Goal: Transaction & Acquisition: Download file/media

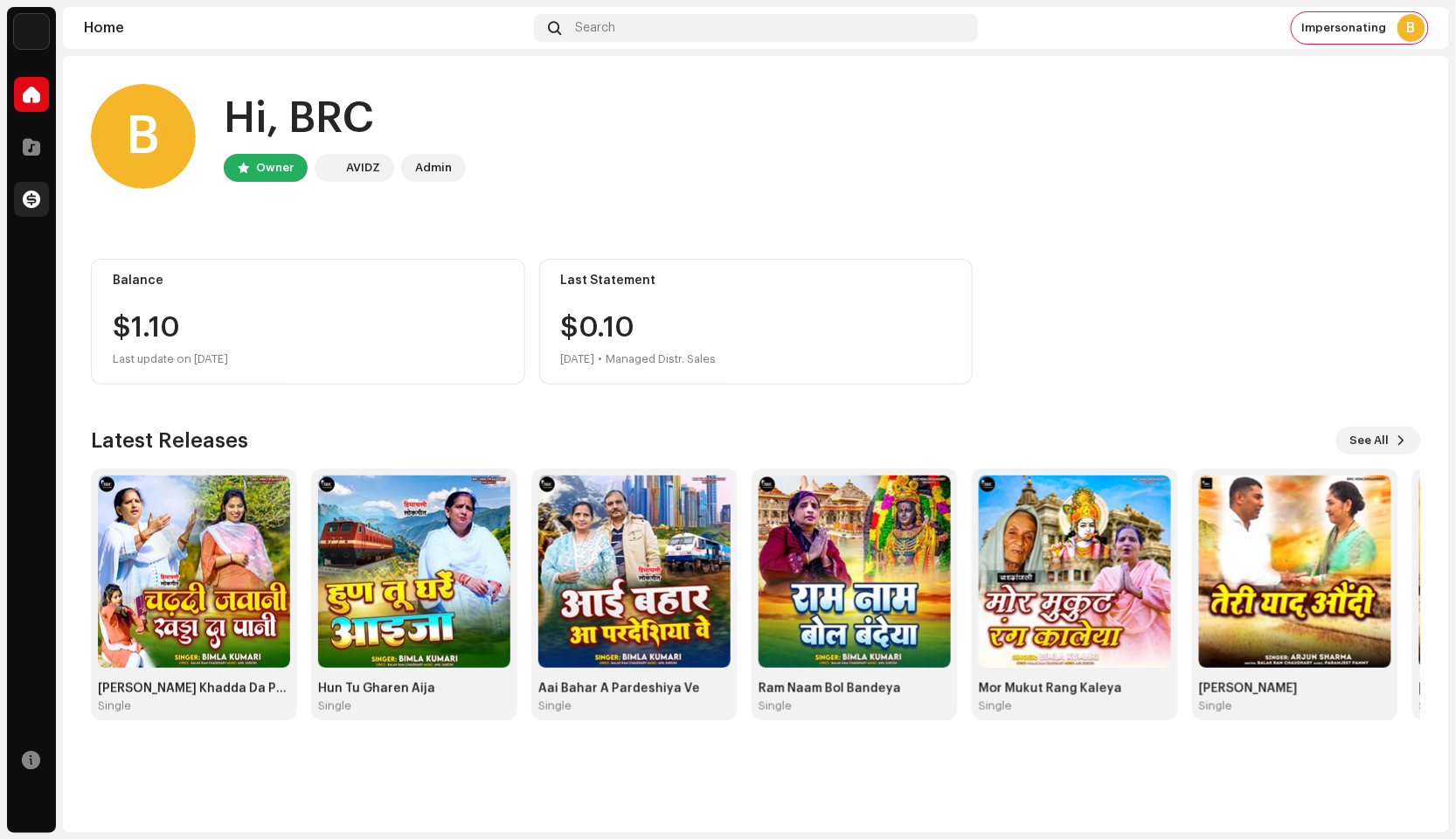
click at [37, 206] on span at bounding box center [31, 198] width 18 height 14
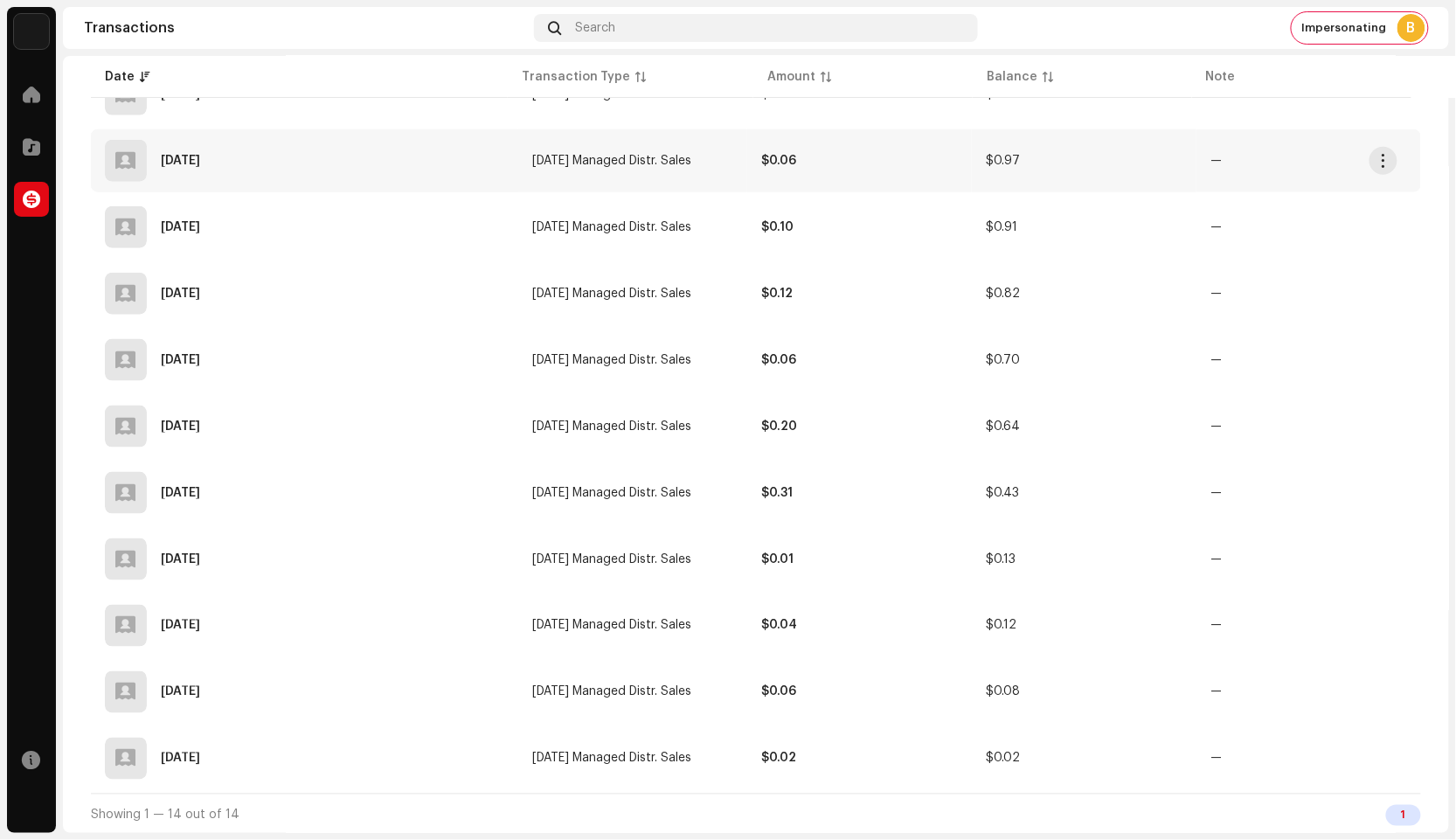
scroll to position [460, 0]
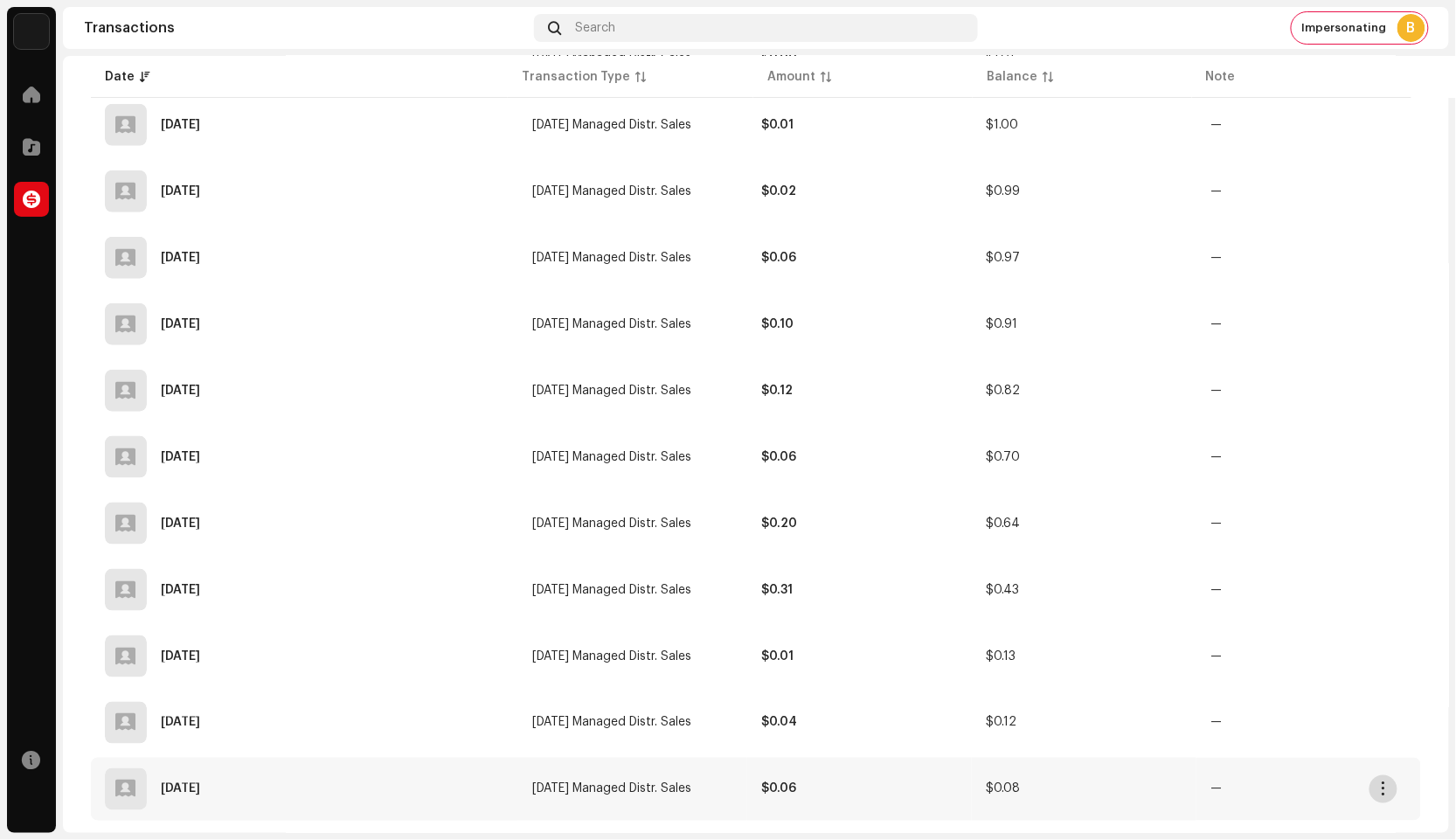
click at [1391, 794] on button "button" at bounding box center [1383, 789] width 28 height 28
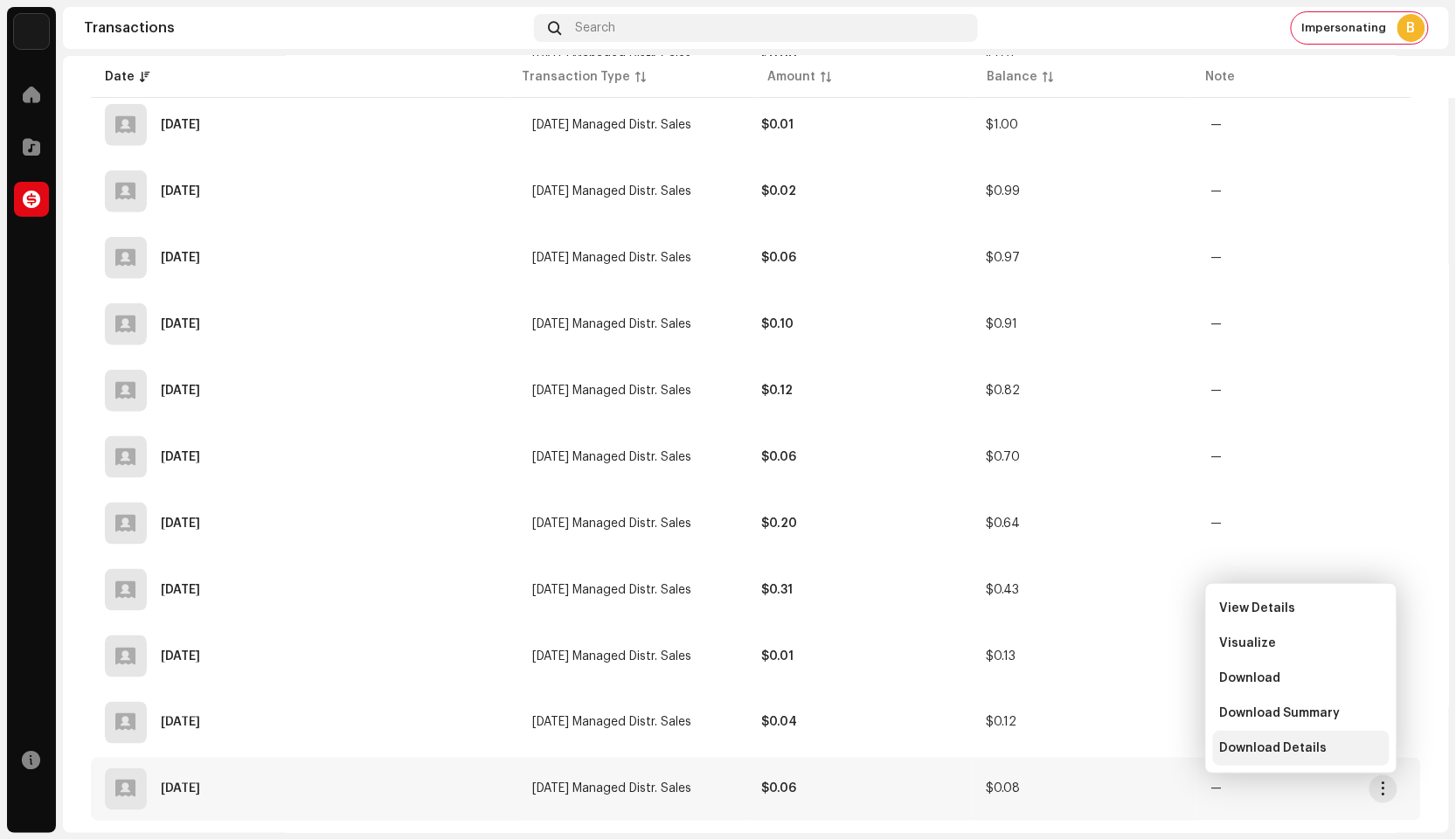
click at [1316, 756] on div "Download Details" at bounding box center [1301, 749] width 176 height 35
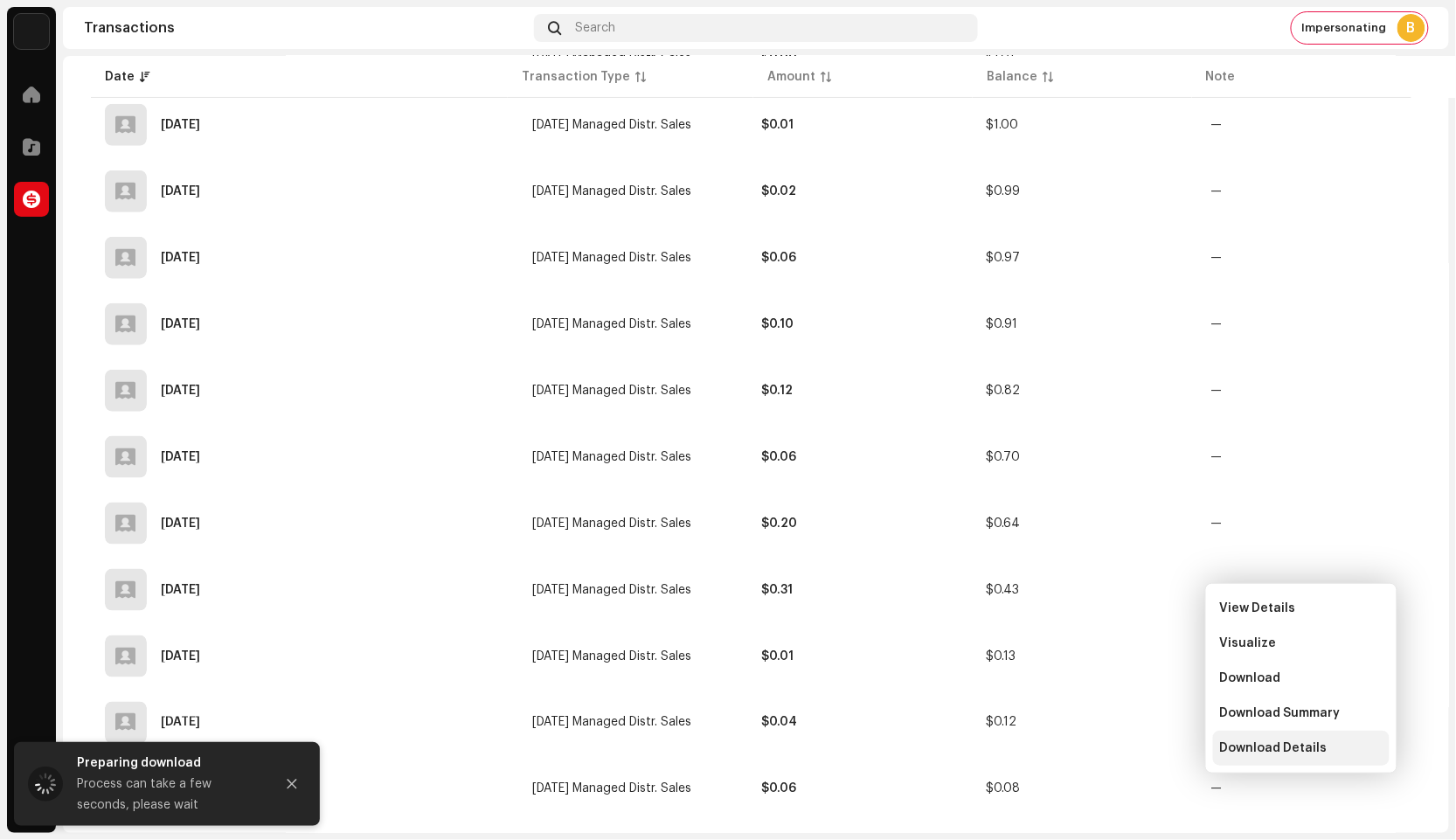
click at [1316, 758] on td "—" at bounding box center [1308, 789] width 224 height 63
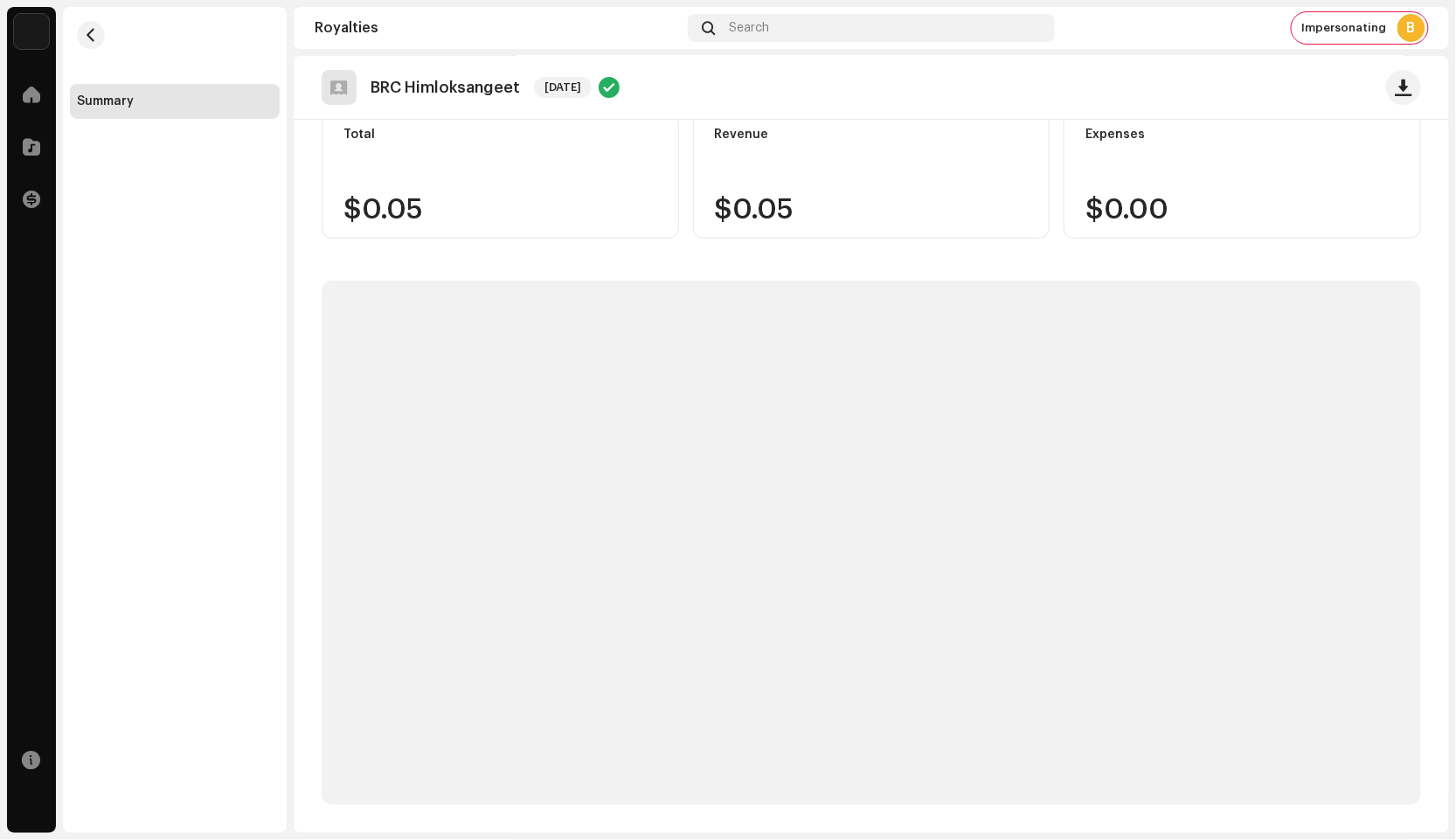
scroll to position [82, 0]
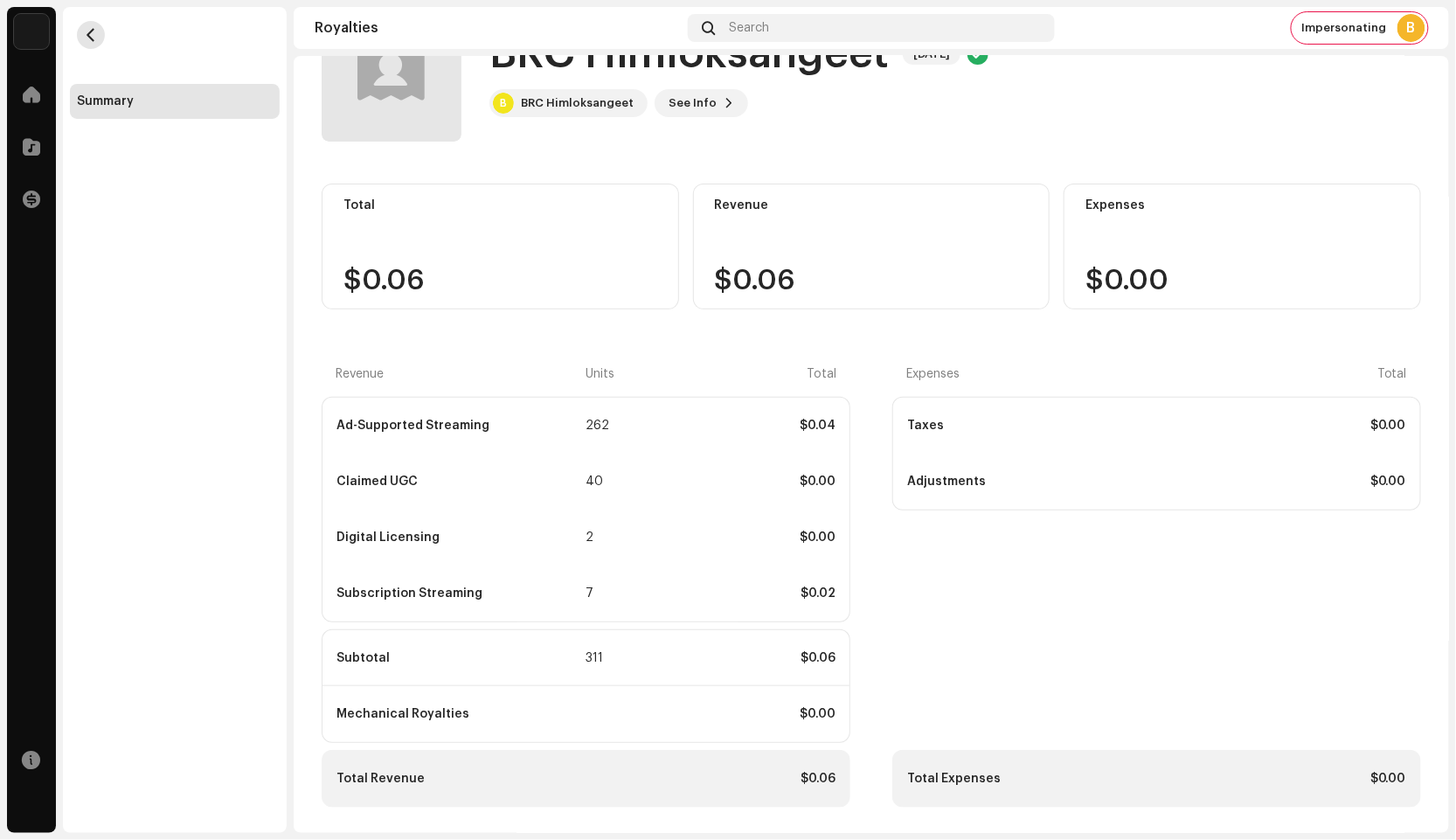
click at [92, 32] on span "button" at bounding box center [91, 34] width 13 height 14
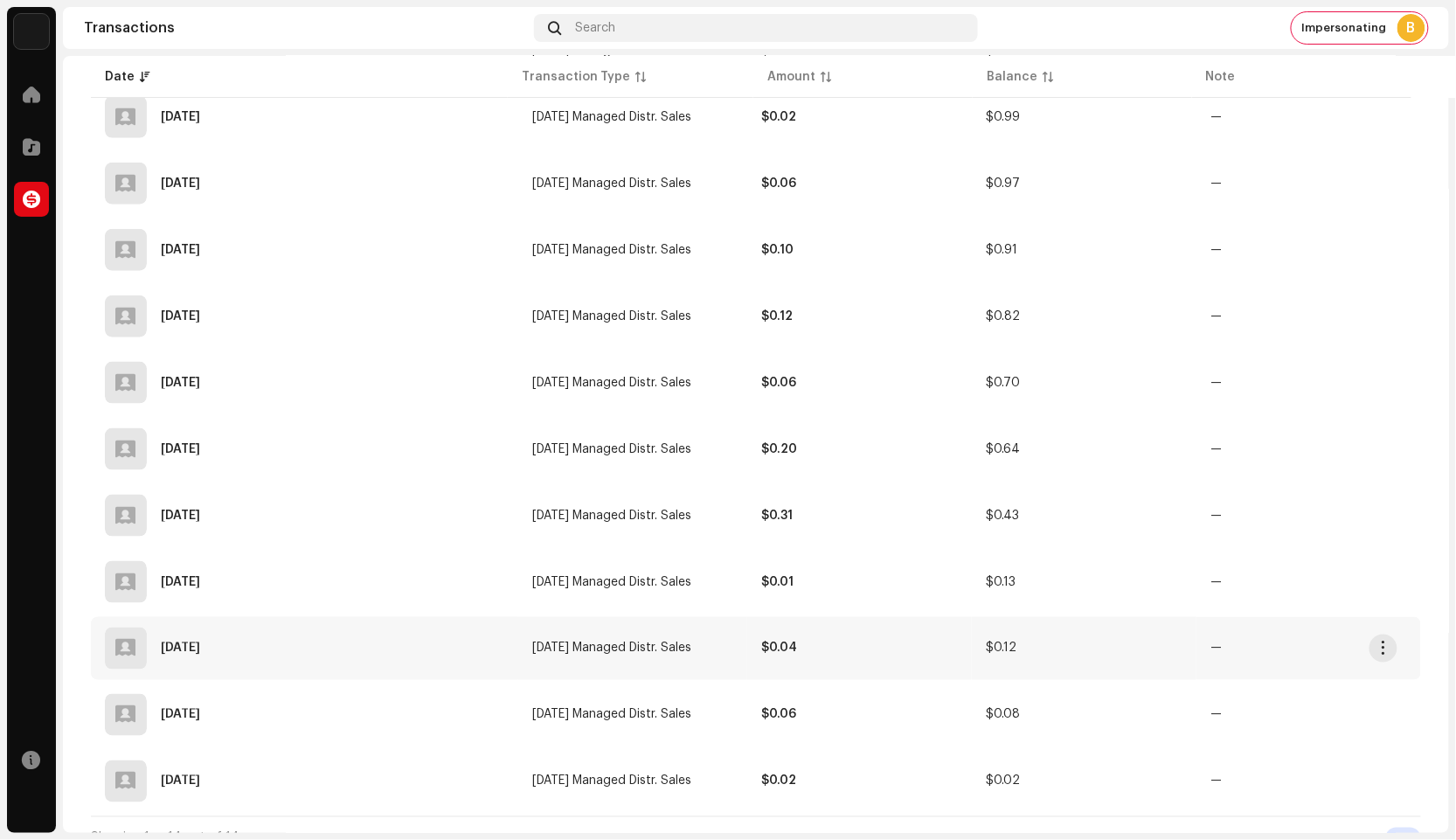
scroll to position [557, 0]
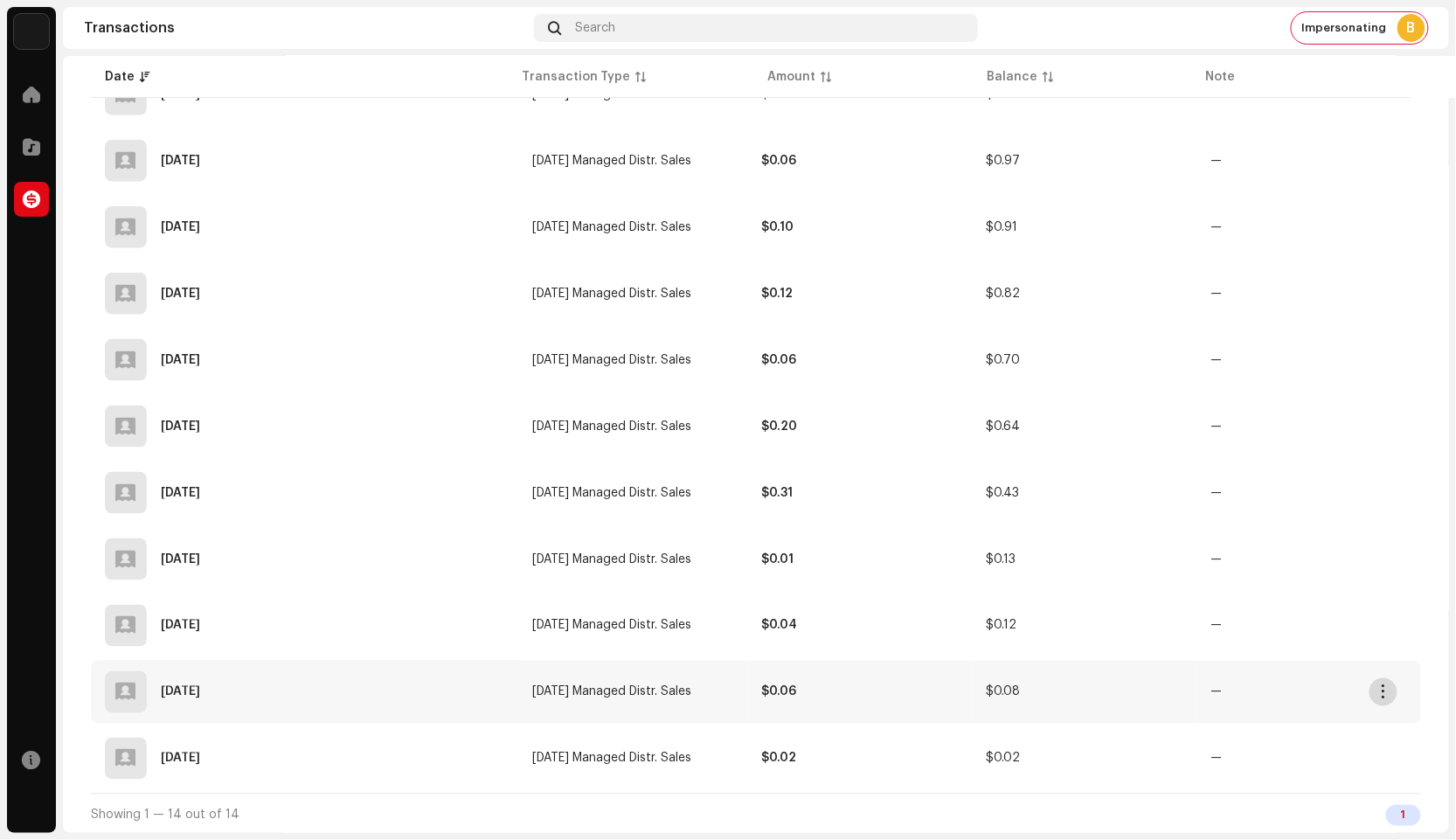
click at [1380, 693] on span "button" at bounding box center [1384, 692] width 13 height 14
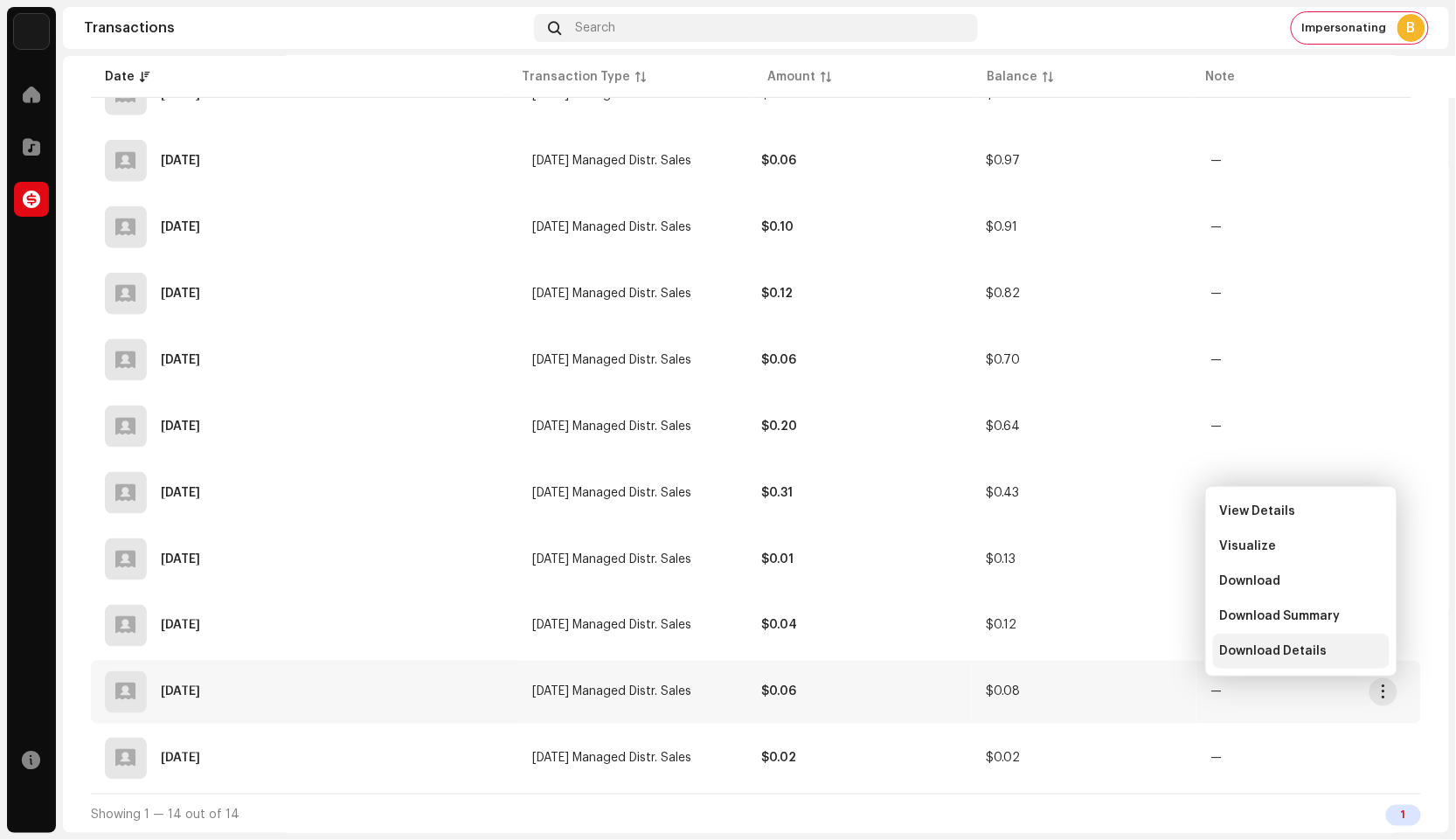
click at [1353, 659] on div "Download Details" at bounding box center [1301, 652] width 176 height 35
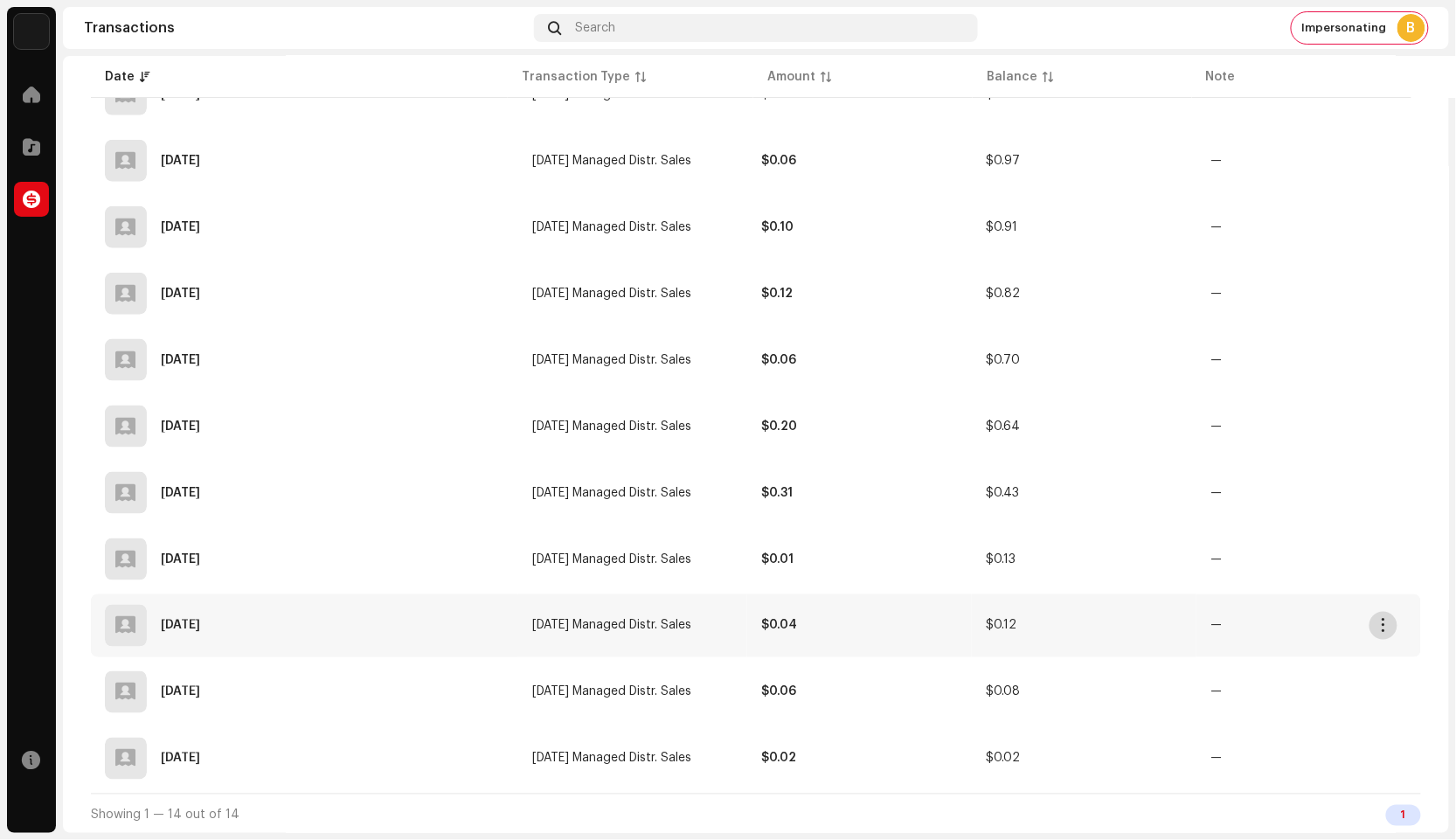
click at [1383, 632] on button "button" at bounding box center [1383, 626] width 28 height 28
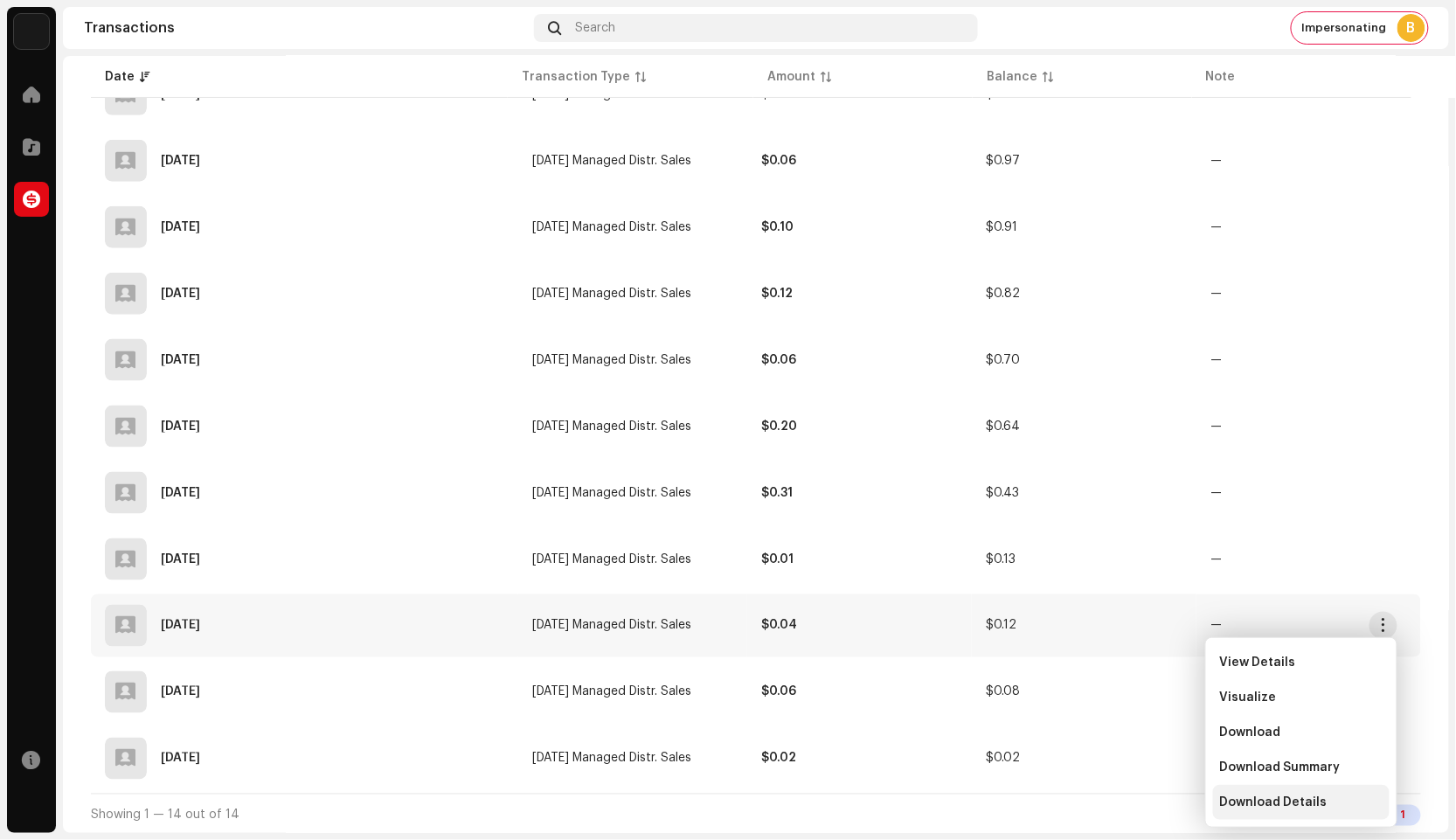
click at [1318, 789] on div "Download Details" at bounding box center [1301, 803] width 176 height 35
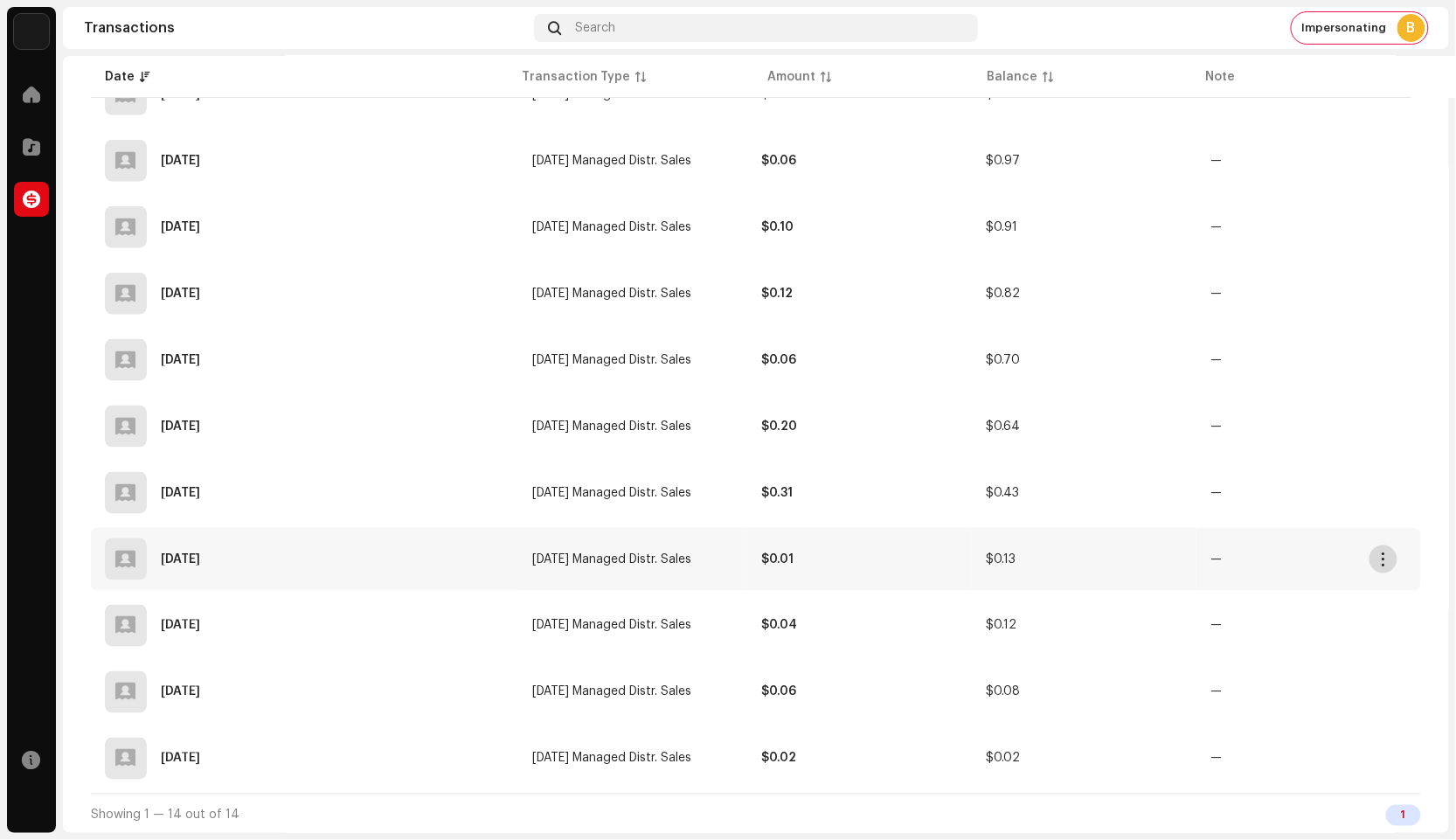
click at [1379, 570] on button "button" at bounding box center [1383, 559] width 28 height 28
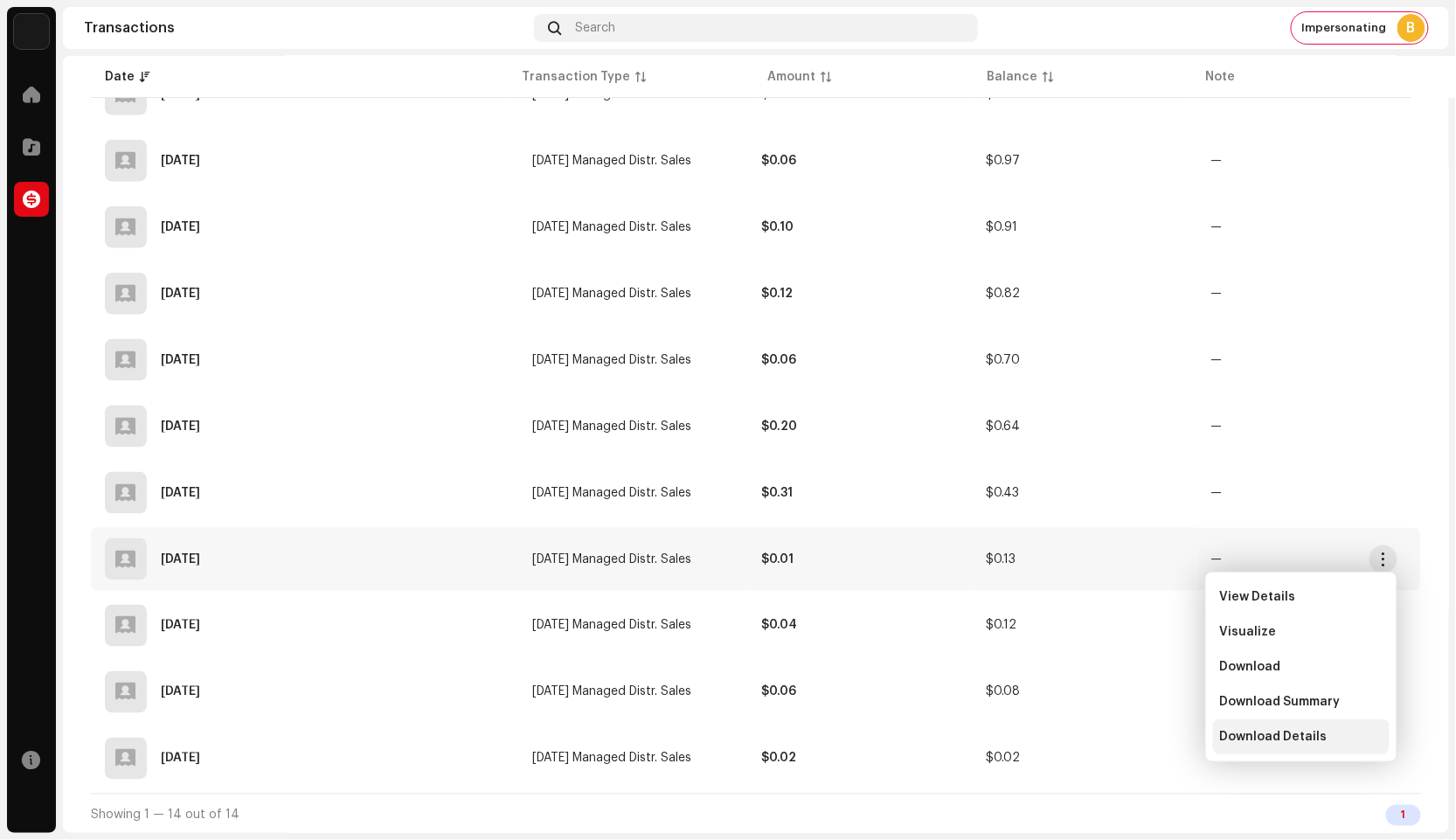
click at [1288, 725] on div "Download Details" at bounding box center [1301, 738] width 176 height 35
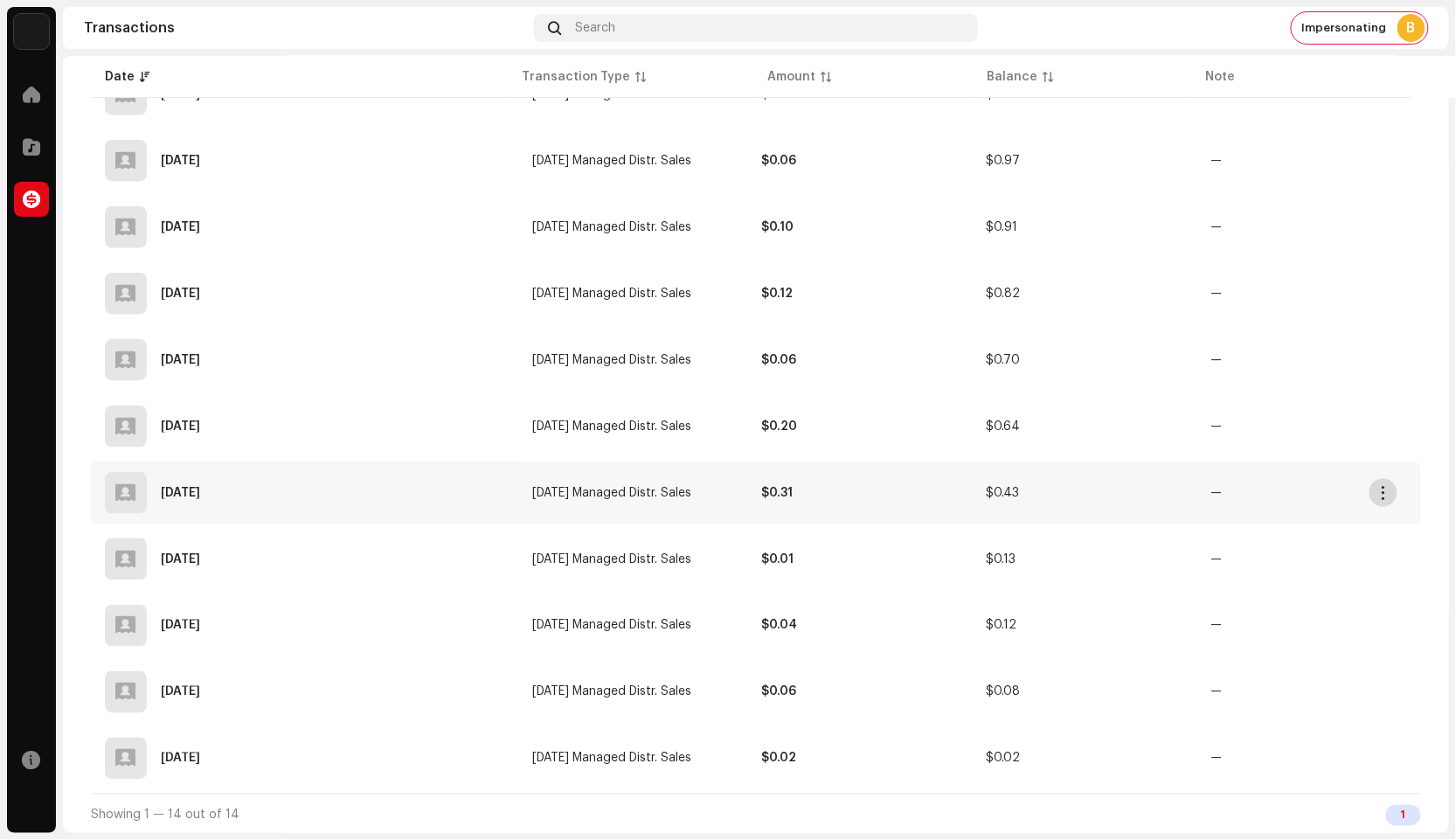
click at [1383, 495] on span "button" at bounding box center [1384, 493] width 13 height 14
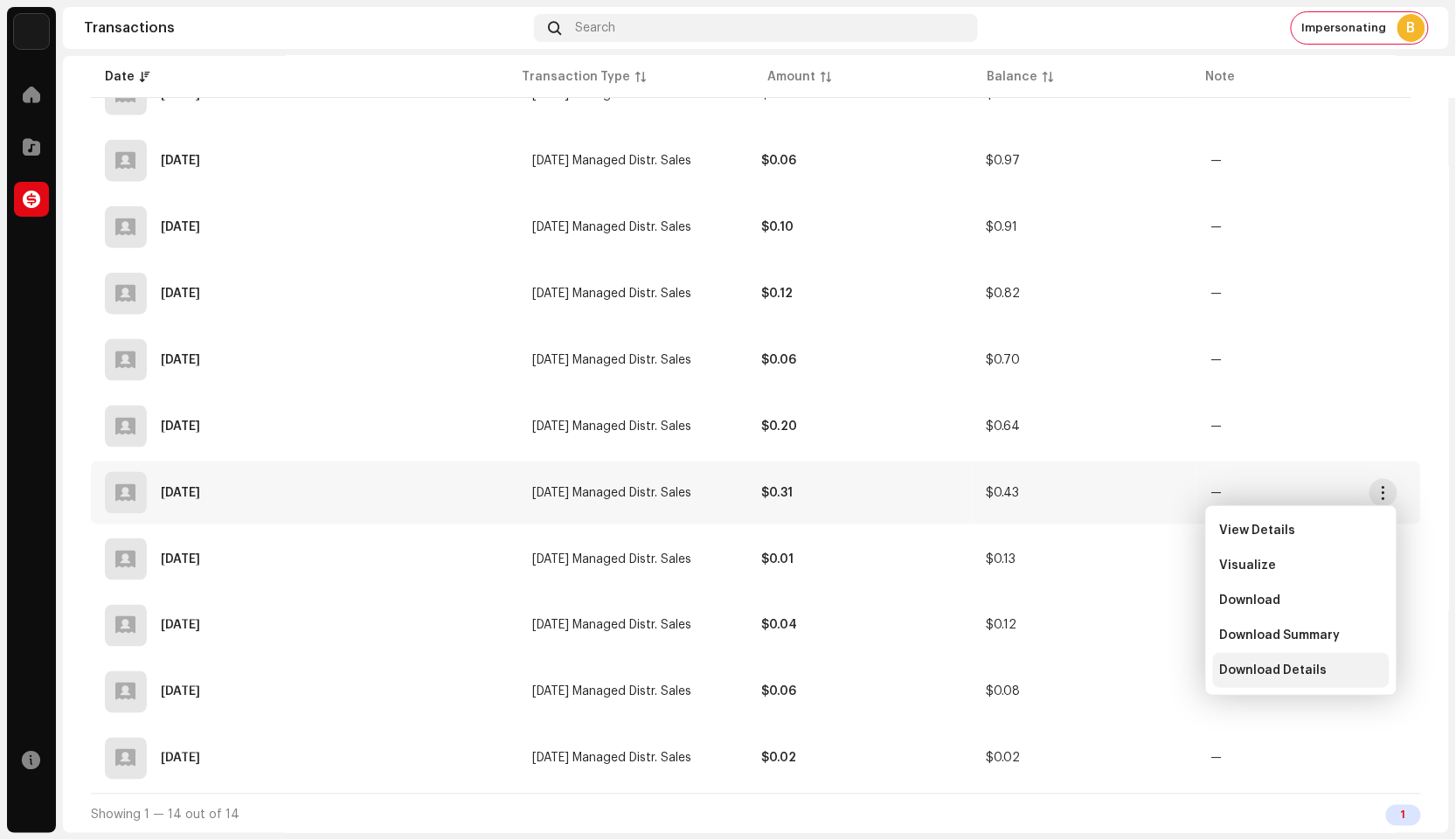
click at [1319, 665] on span "Download Details" at bounding box center [1273, 670] width 108 height 14
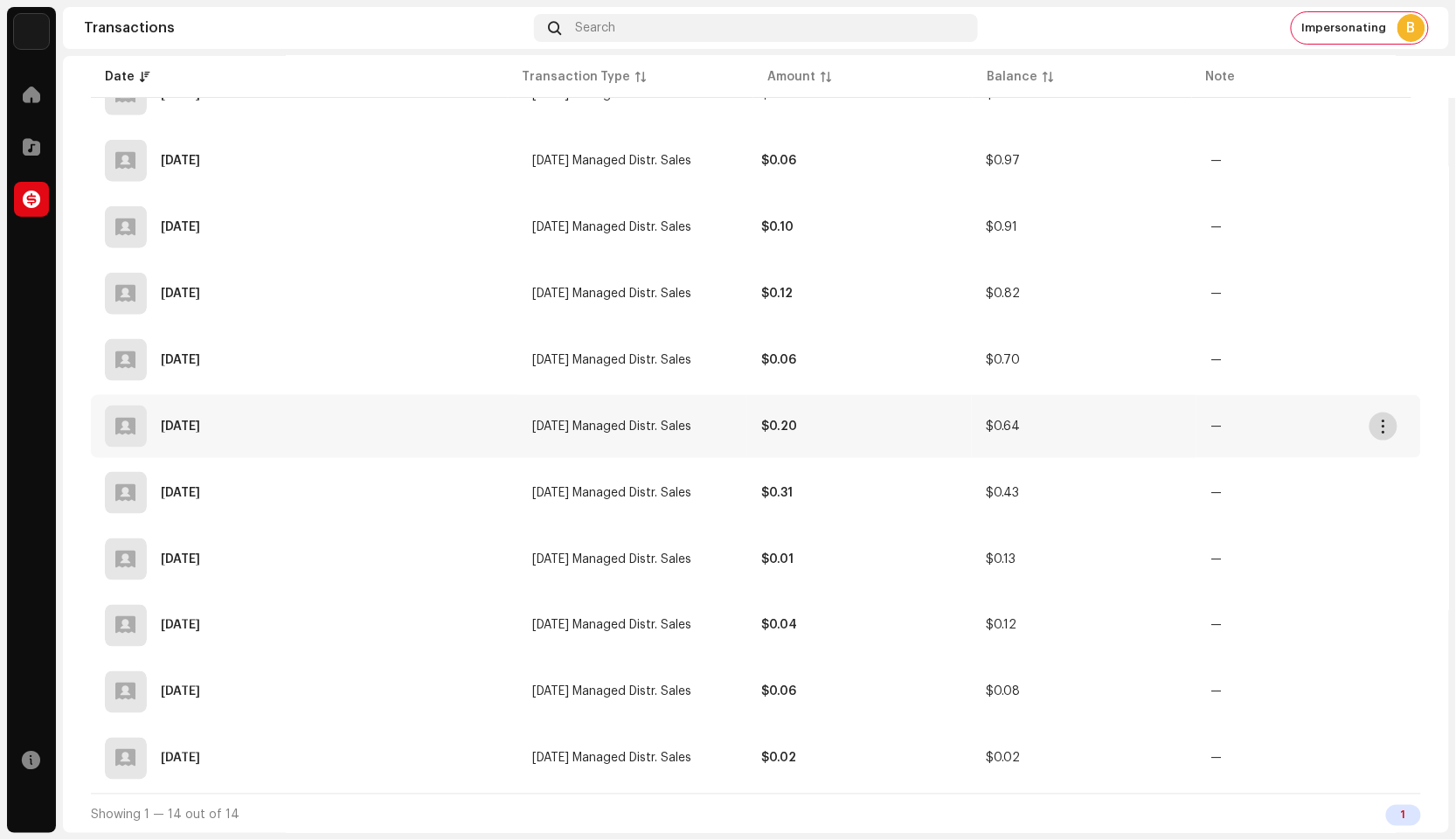
click at [1378, 433] on button "button" at bounding box center [1383, 426] width 28 height 28
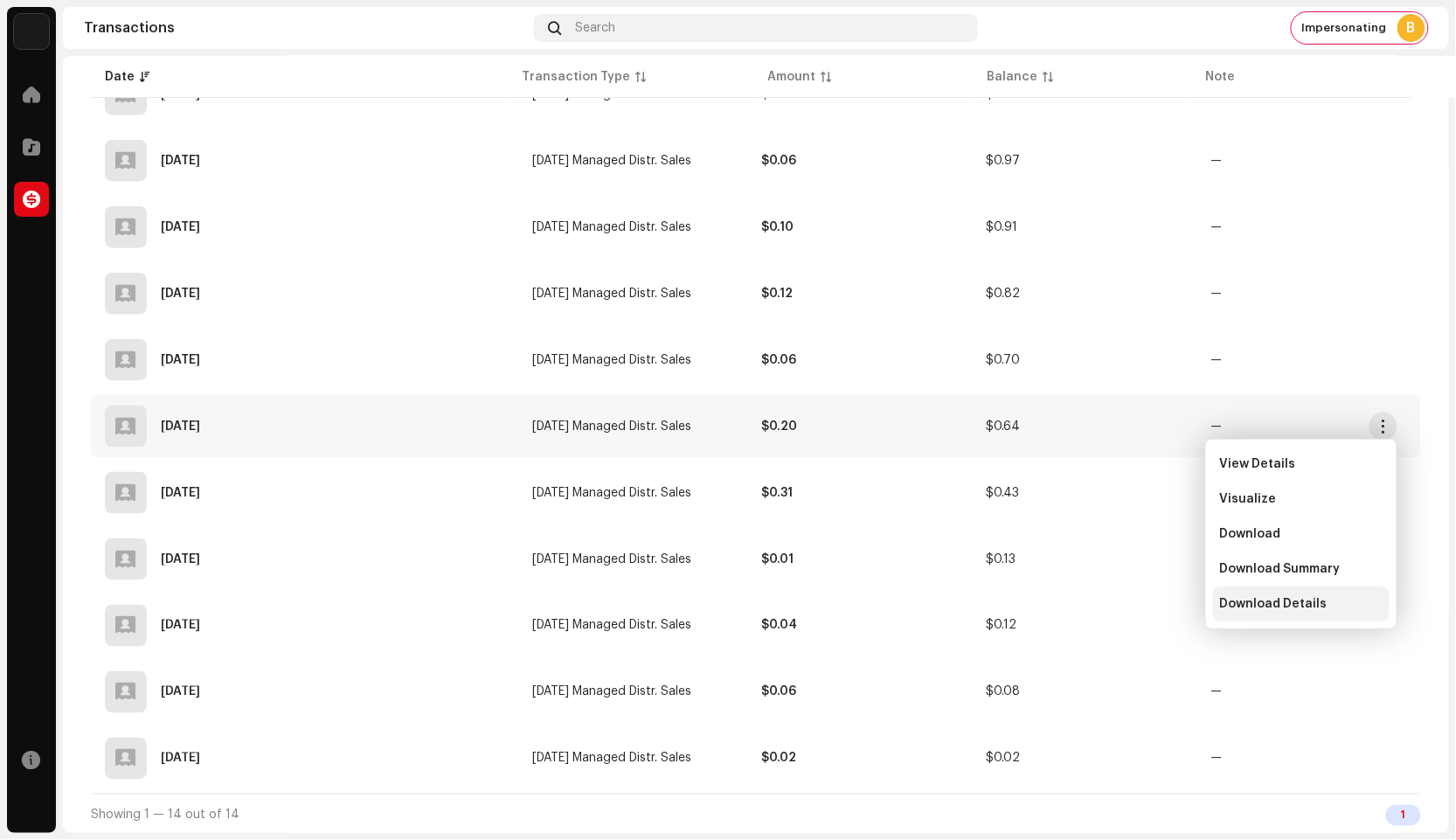
click at [1288, 595] on div "Download Details" at bounding box center [1301, 605] width 176 height 35
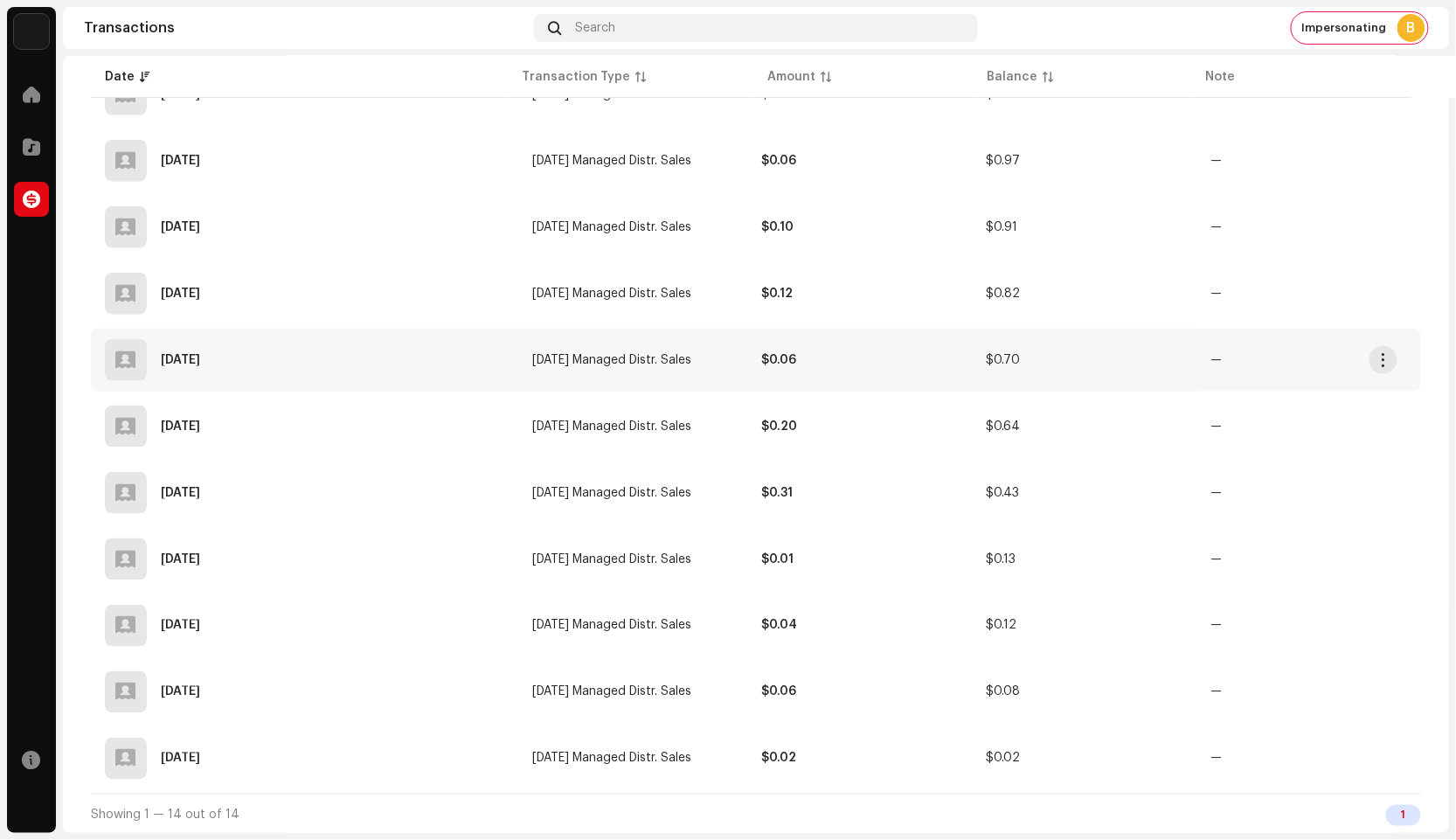
click at [1364, 368] on td "—" at bounding box center [1308, 360] width 224 height 63
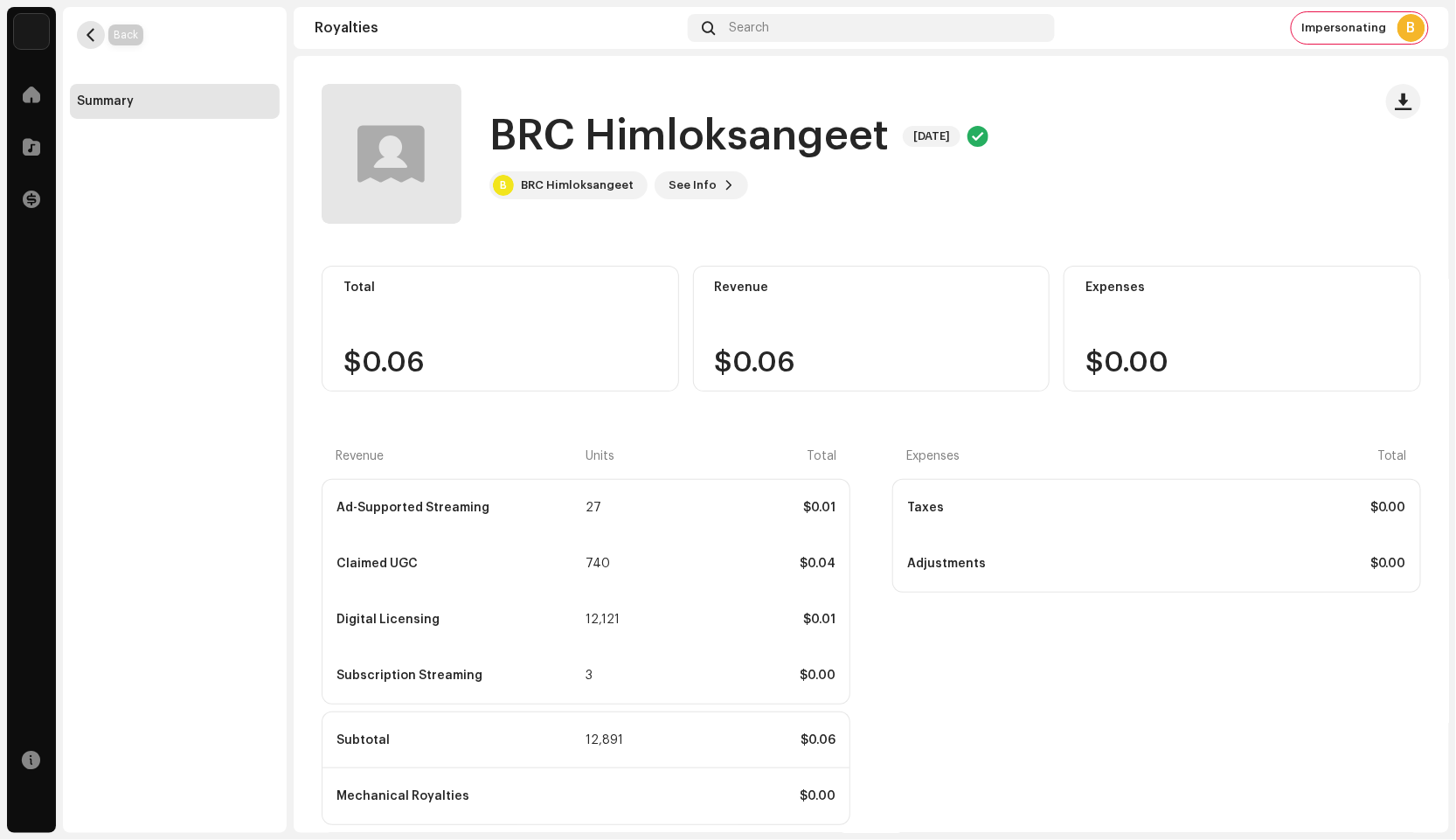
click at [97, 33] on span "button" at bounding box center [91, 34] width 13 height 14
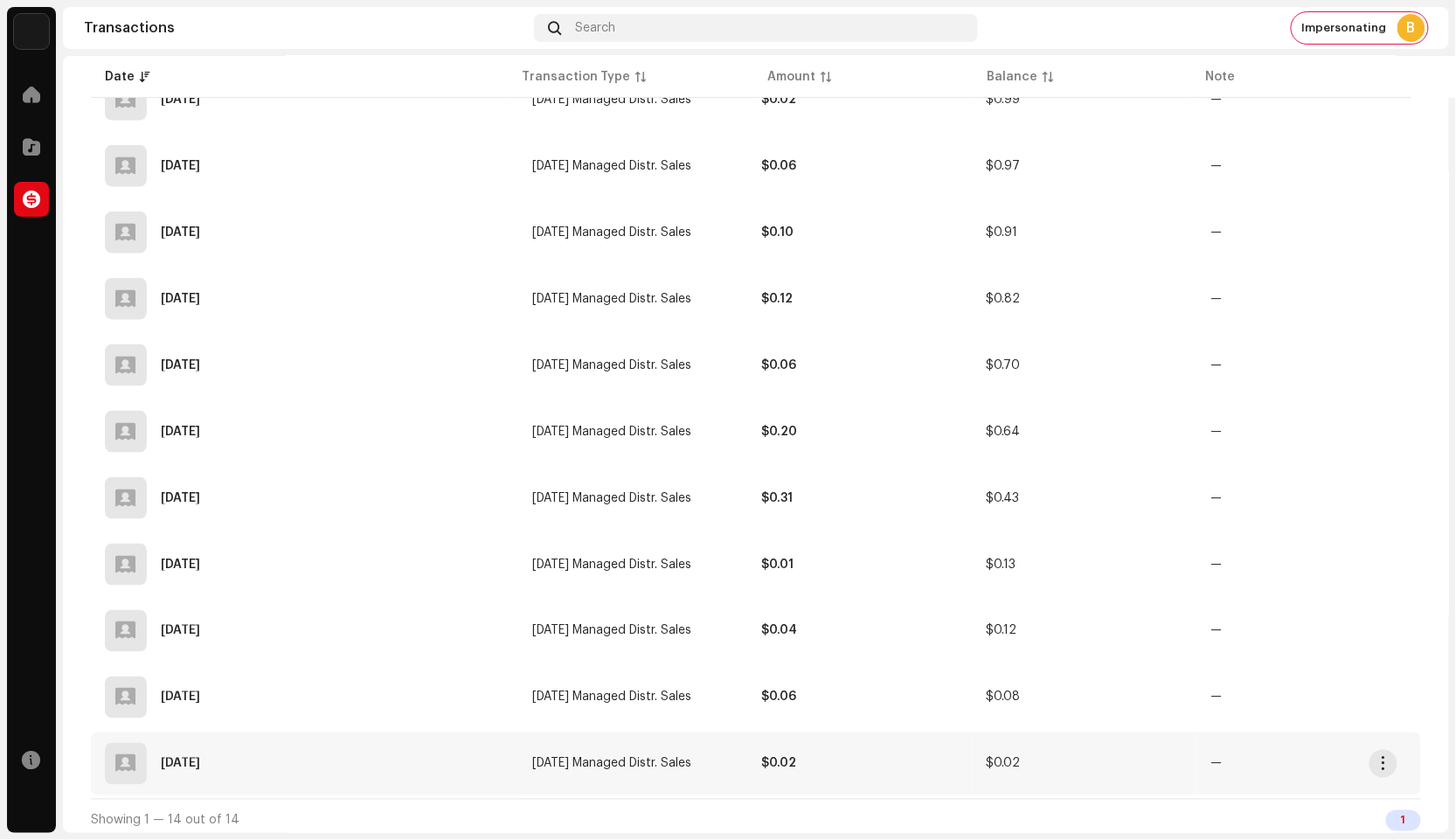
scroll to position [557, 0]
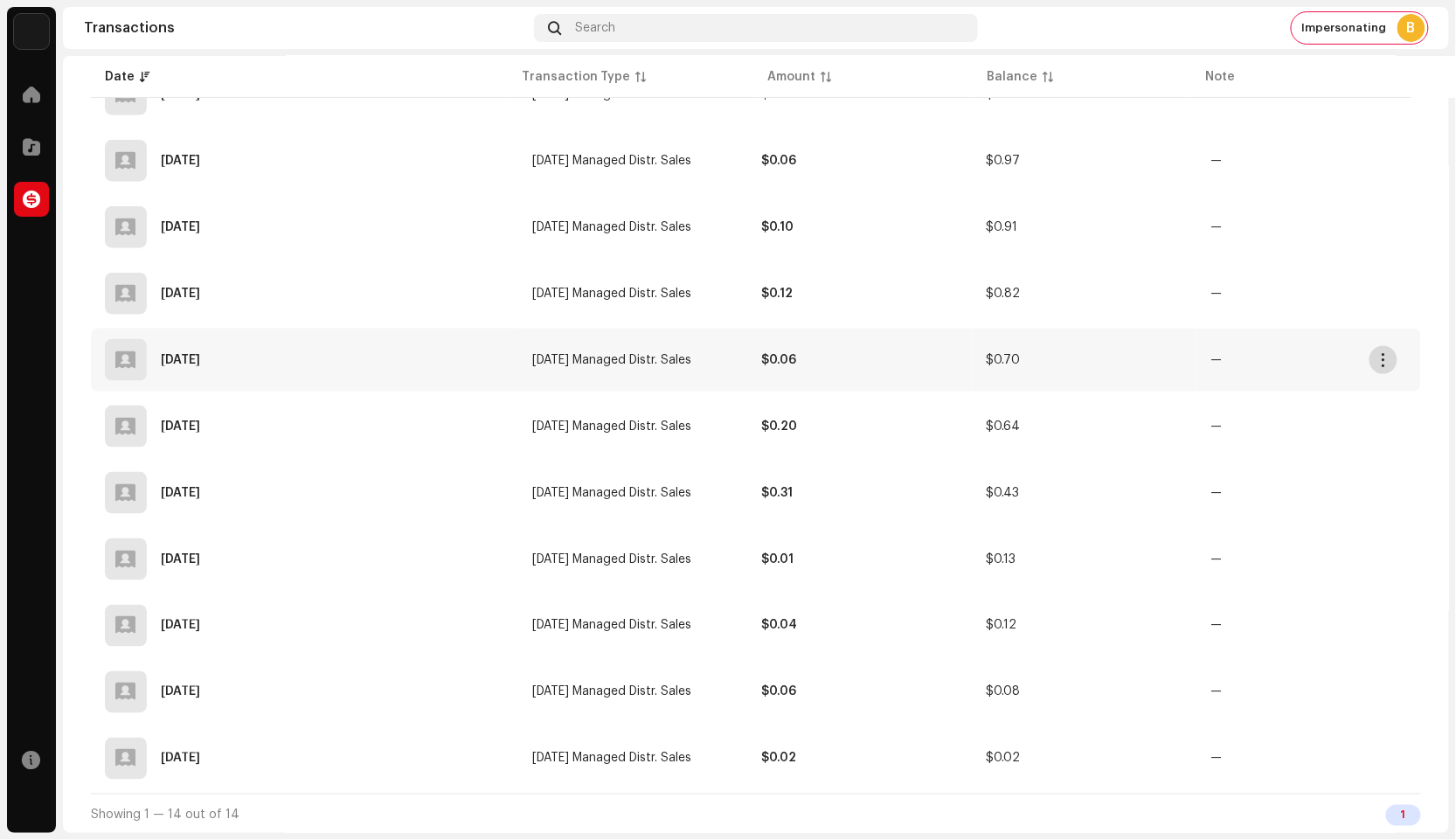
click at [1391, 357] on button "button" at bounding box center [1383, 360] width 28 height 28
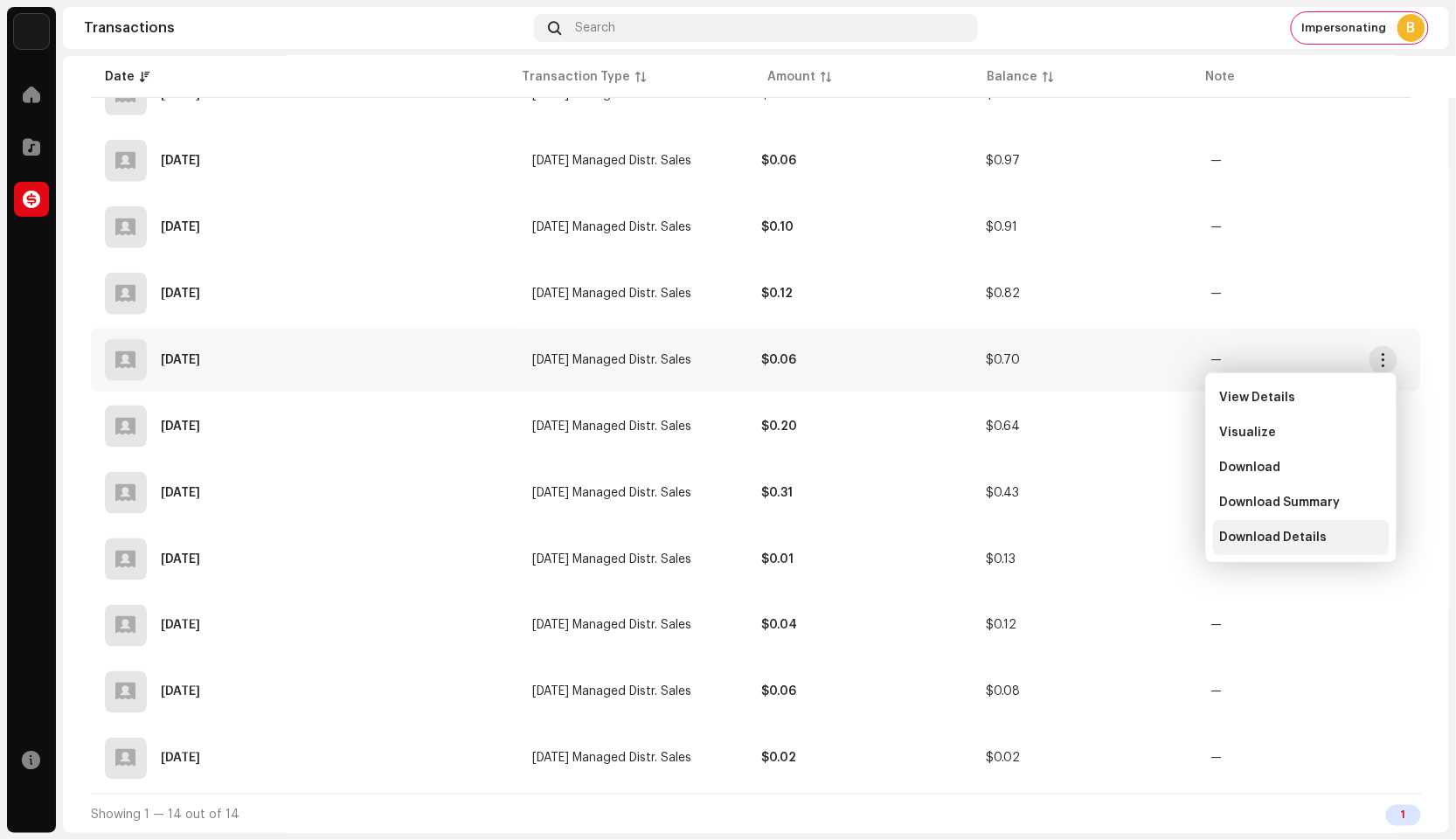
click at [1287, 538] on span "Download Details" at bounding box center [1273, 537] width 108 height 14
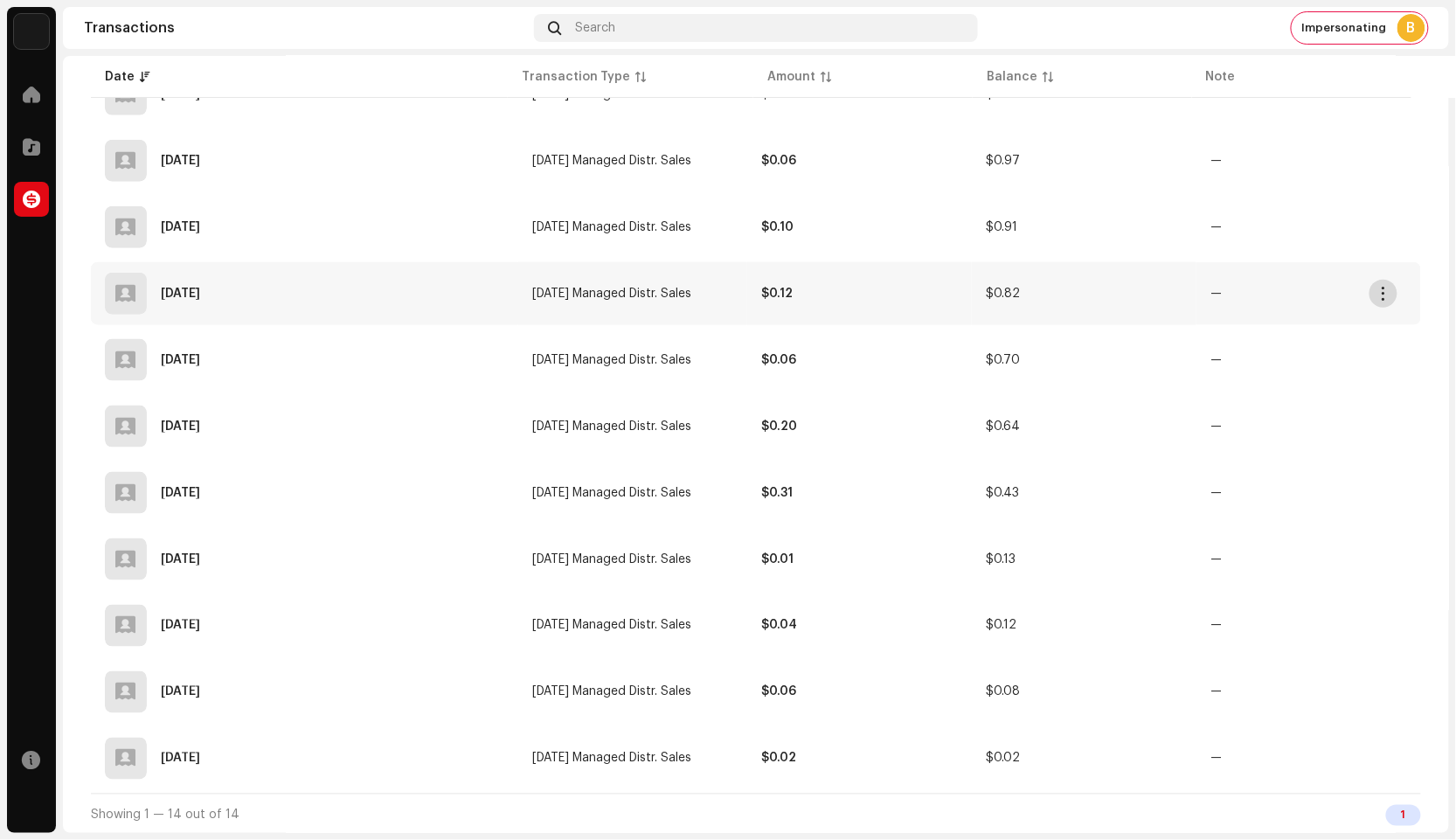
click at [1375, 298] on button "button" at bounding box center [1383, 294] width 28 height 28
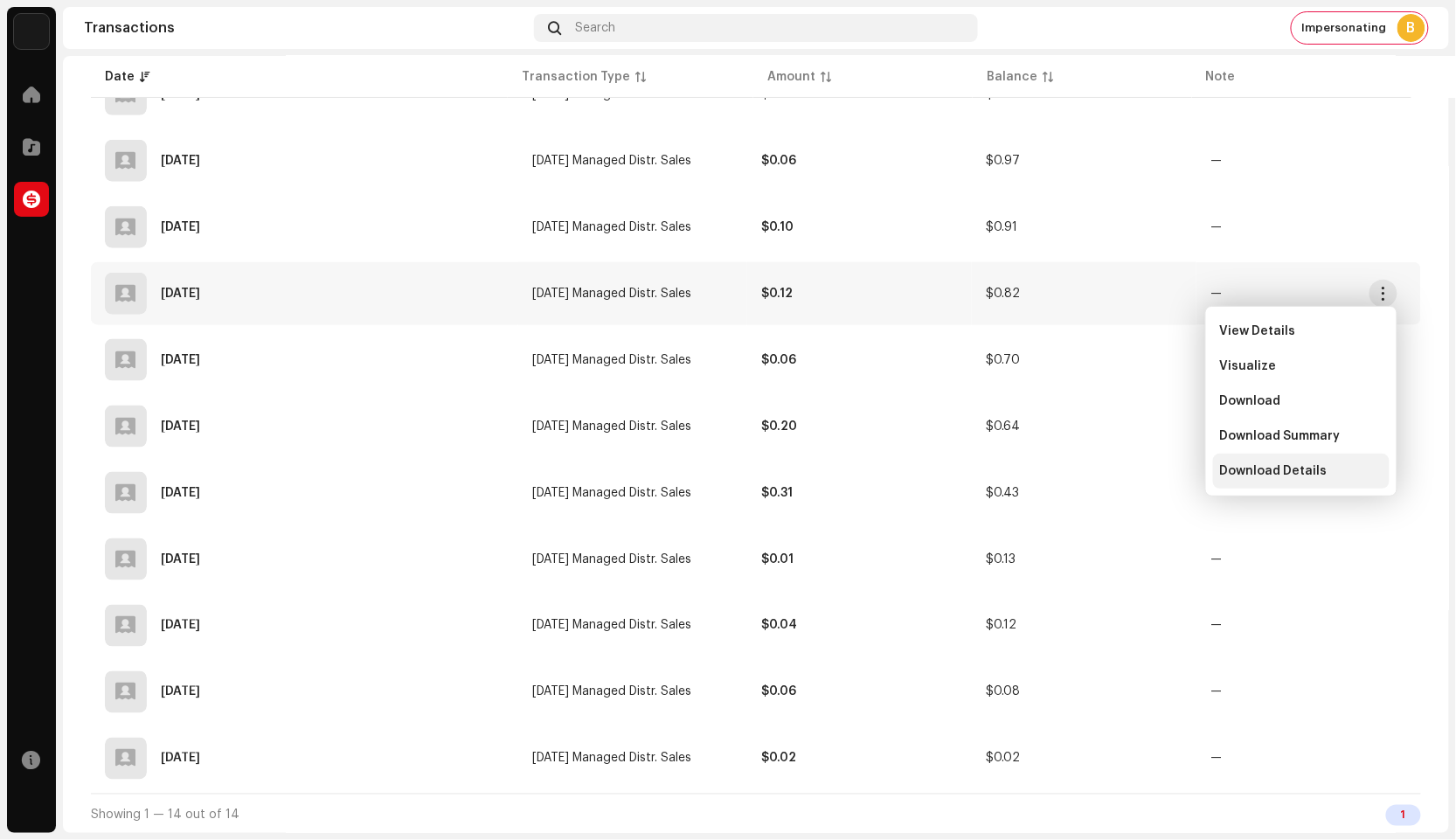
click at [1273, 462] on div "Download Details" at bounding box center [1301, 472] width 176 height 35
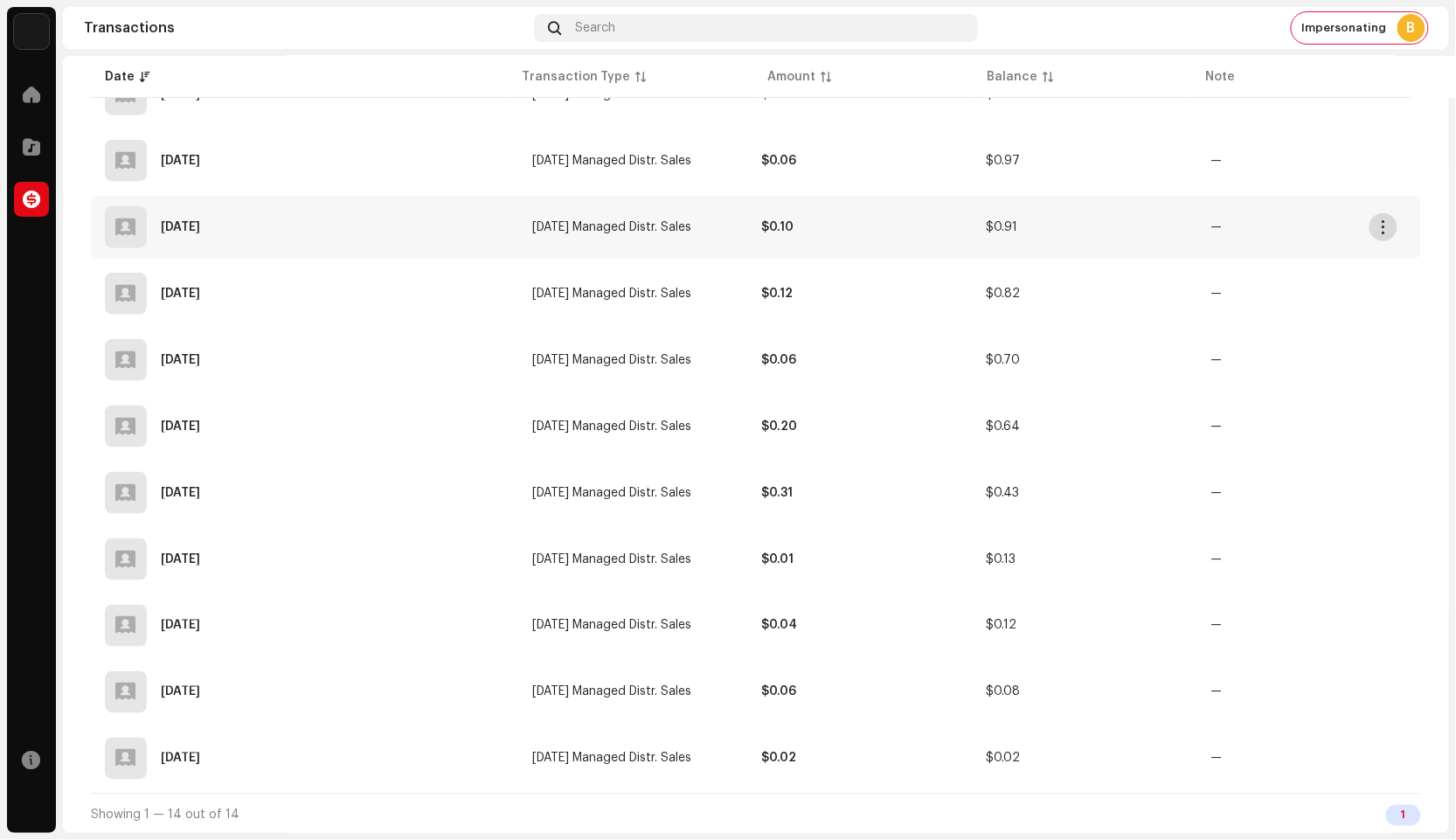
click at [1383, 232] on span "button" at bounding box center [1384, 227] width 13 height 14
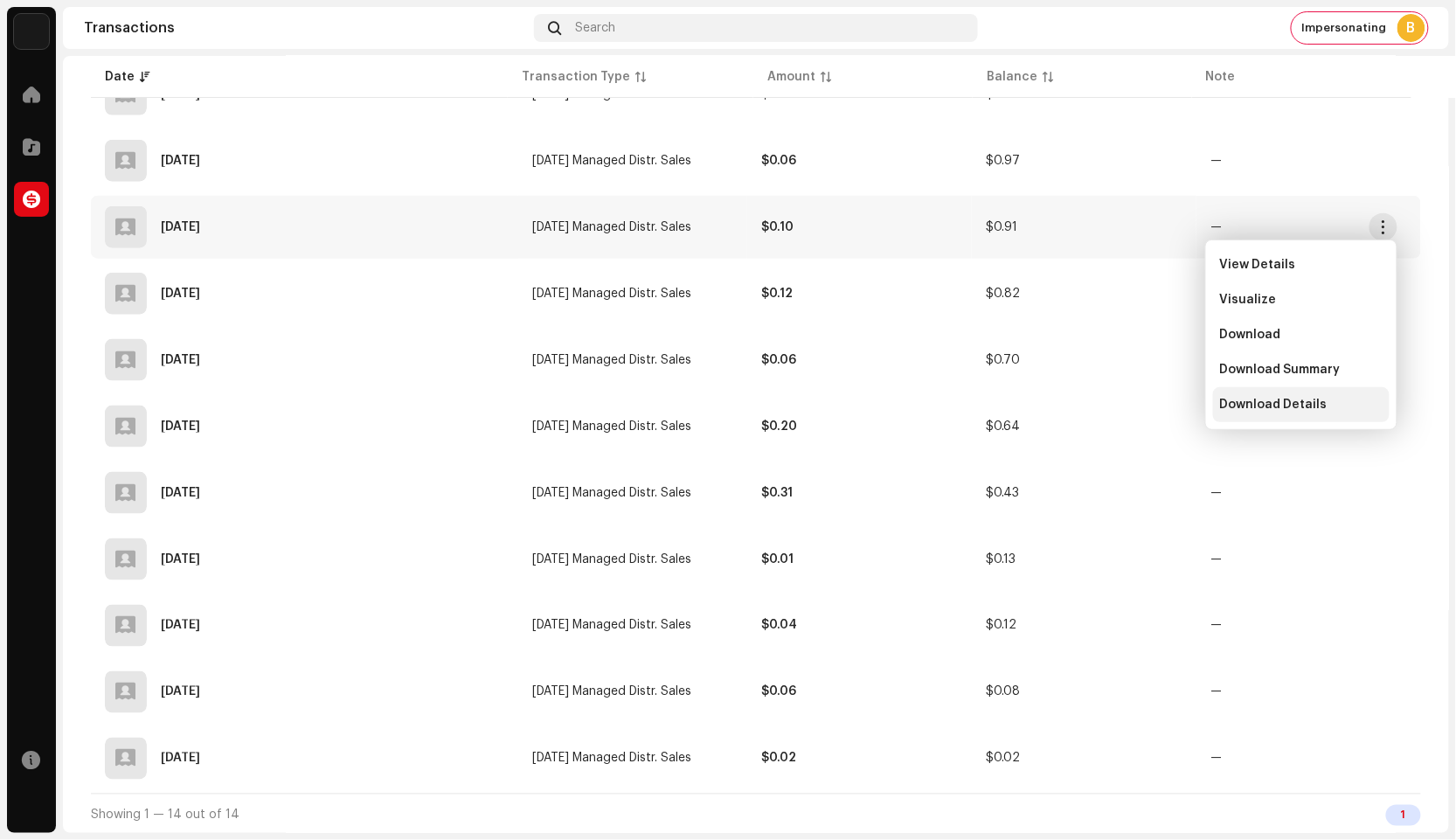
click at [1292, 403] on span "Download Details" at bounding box center [1273, 404] width 108 height 14
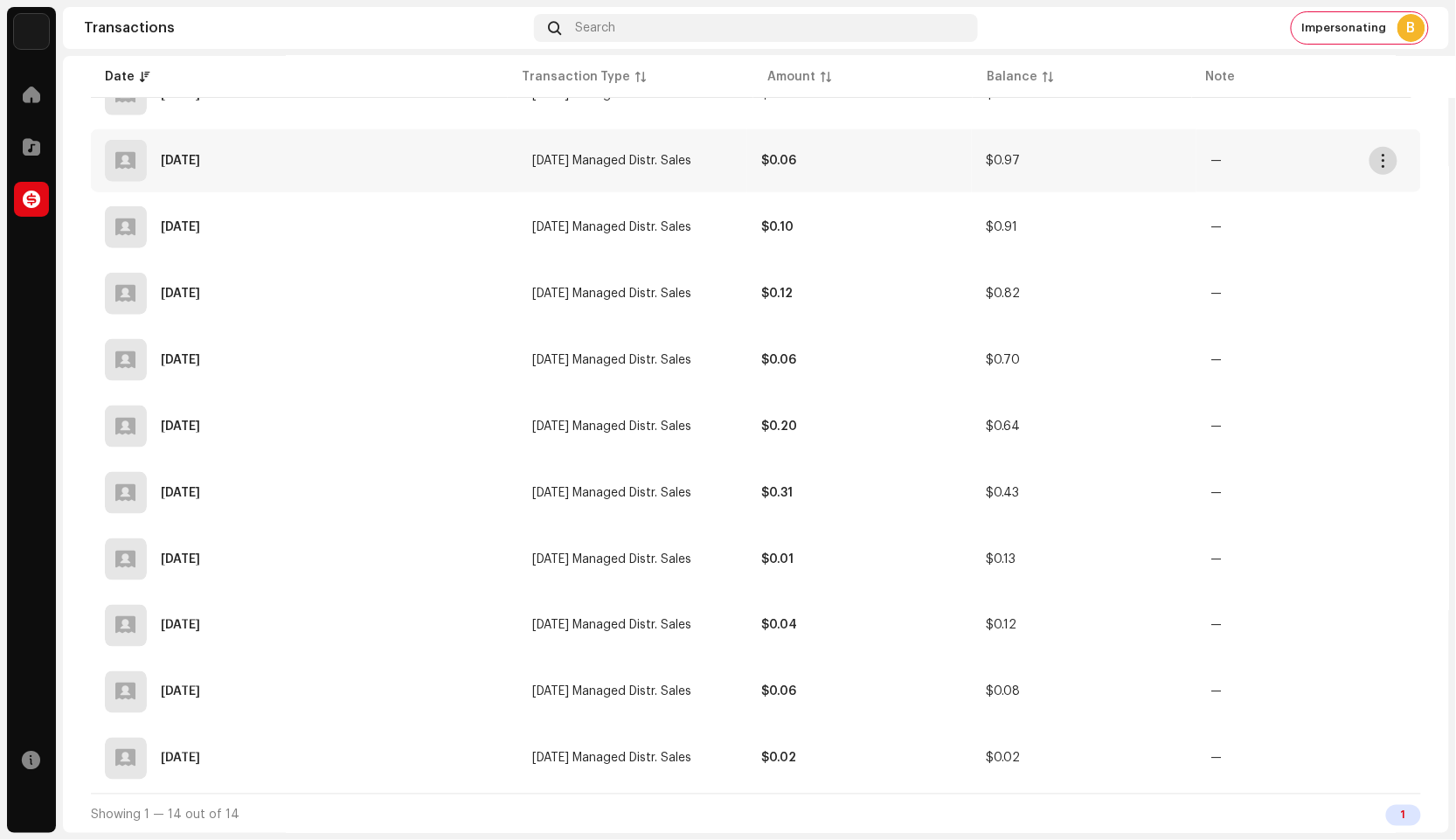
click at [1375, 158] on button "button" at bounding box center [1383, 161] width 28 height 28
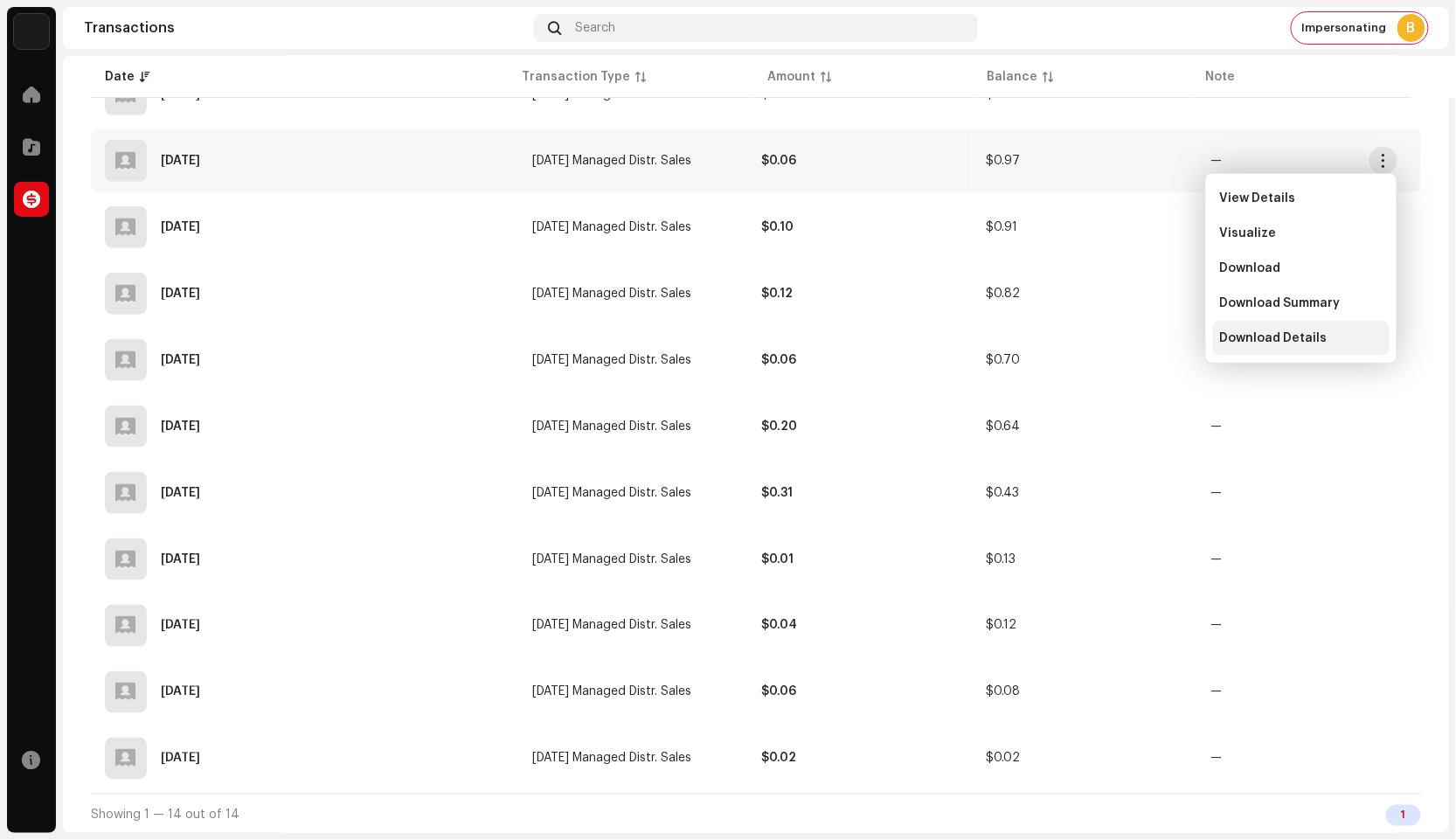
click at [1313, 334] on span "Download Details" at bounding box center [1273, 338] width 108 height 14
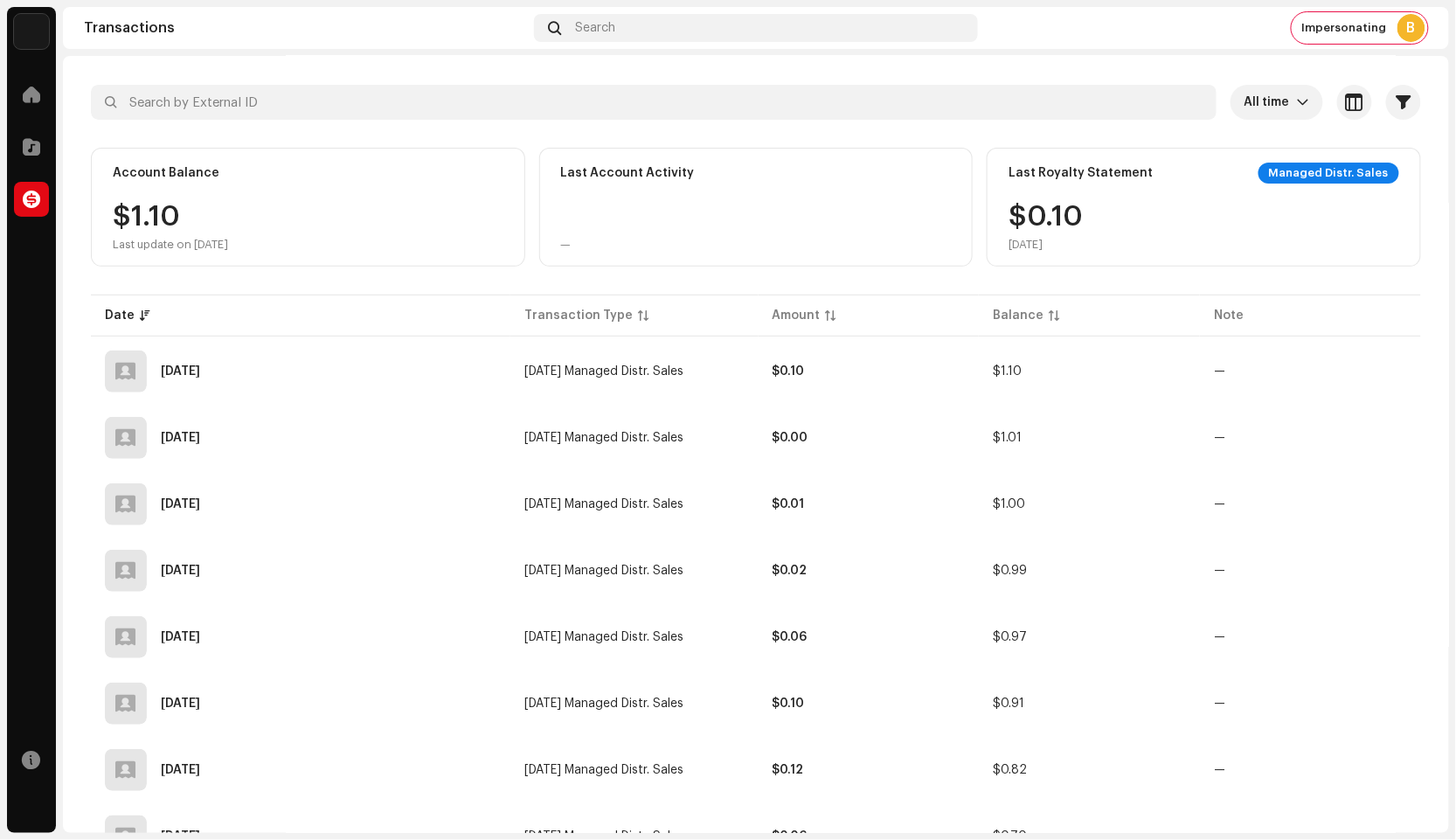
scroll to position [72, 0]
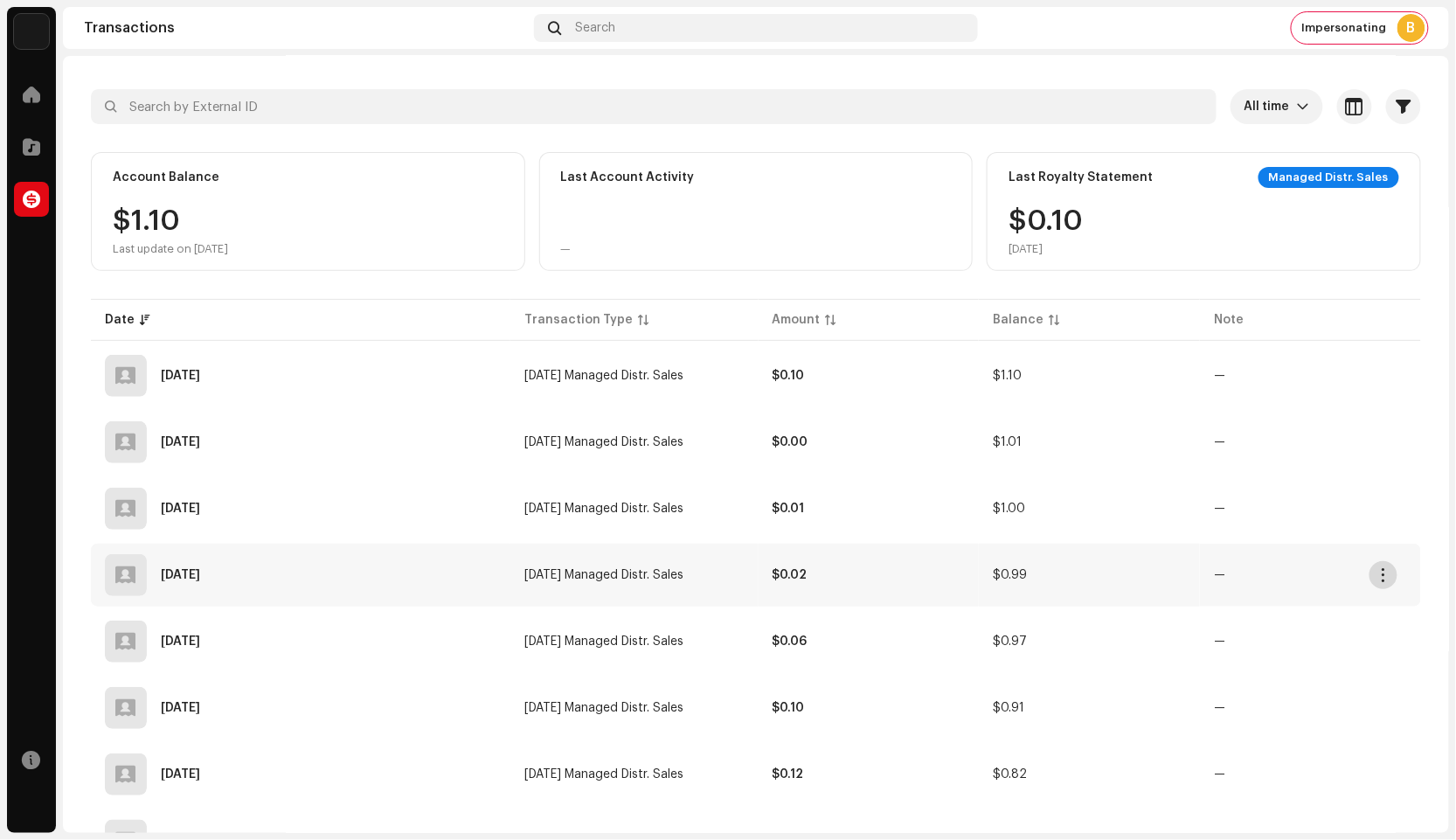
click at [1379, 574] on span "button" at bounding box center [1384, 575] width 13 height 14
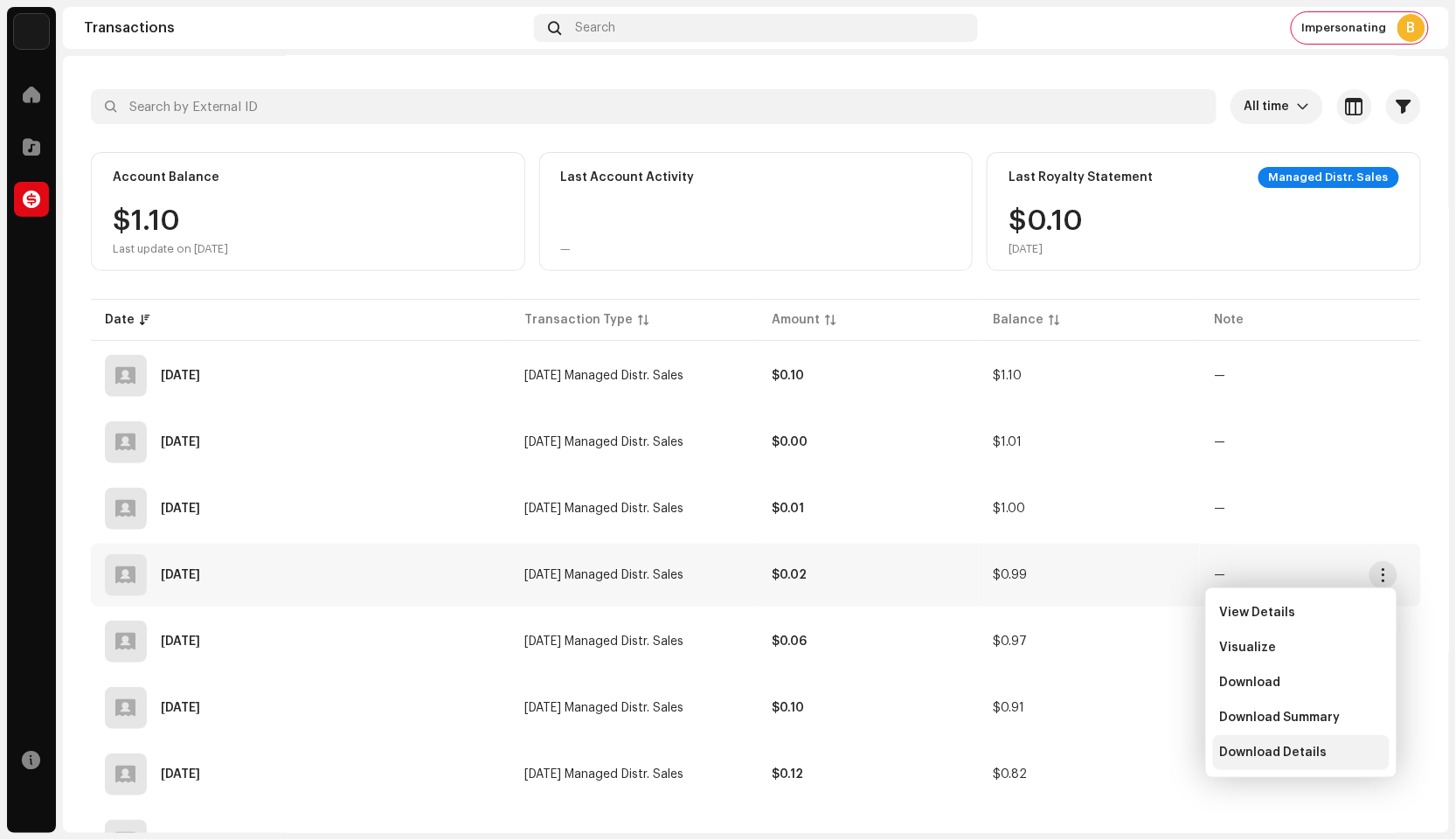
click at [1285, 753] on span "Download Details" at bounding box center [1273, 752] width 108 height 14
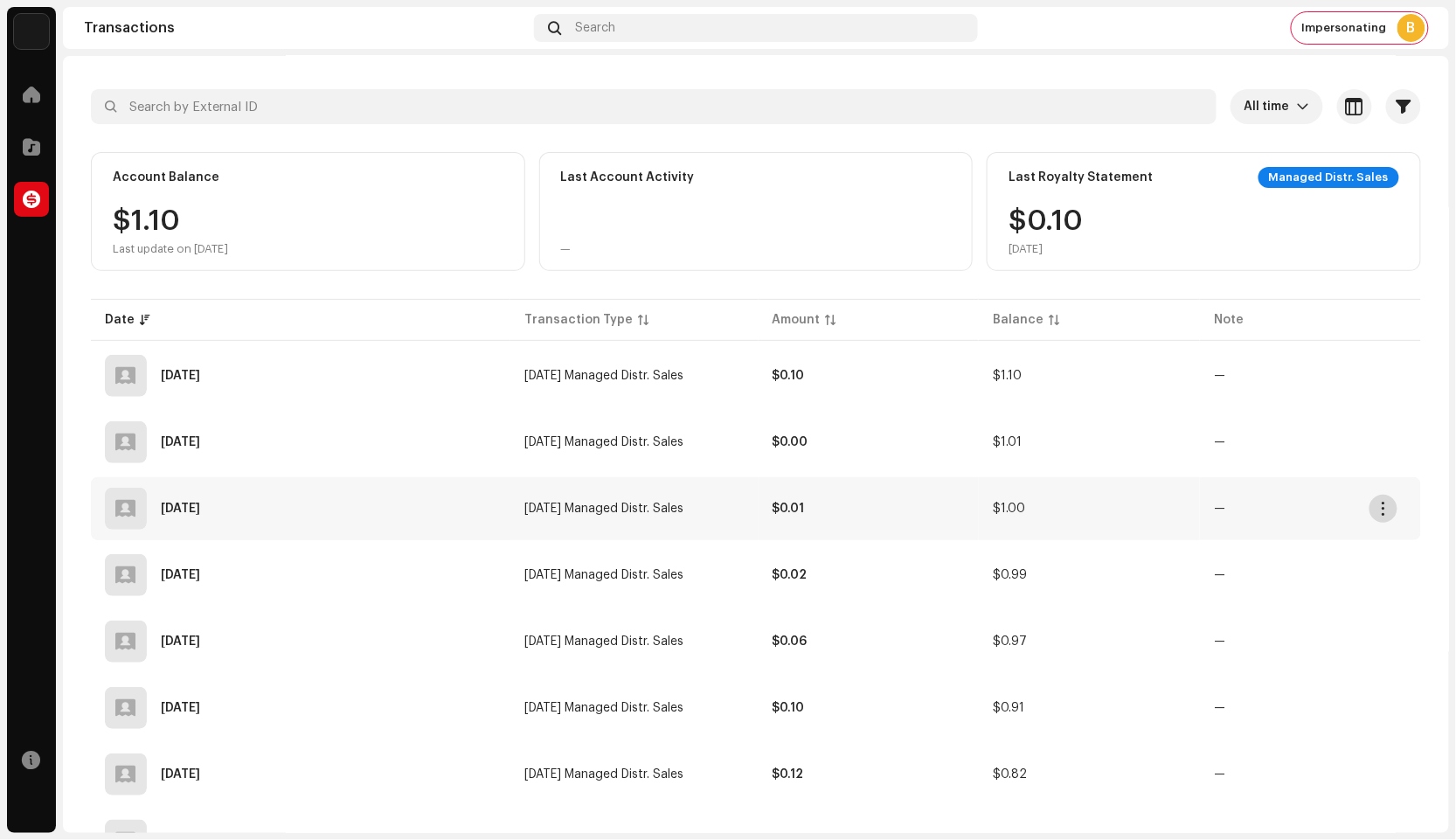
click at [1381, 517] on button "button" at bounding box center [1383, 509] width 28 height 28
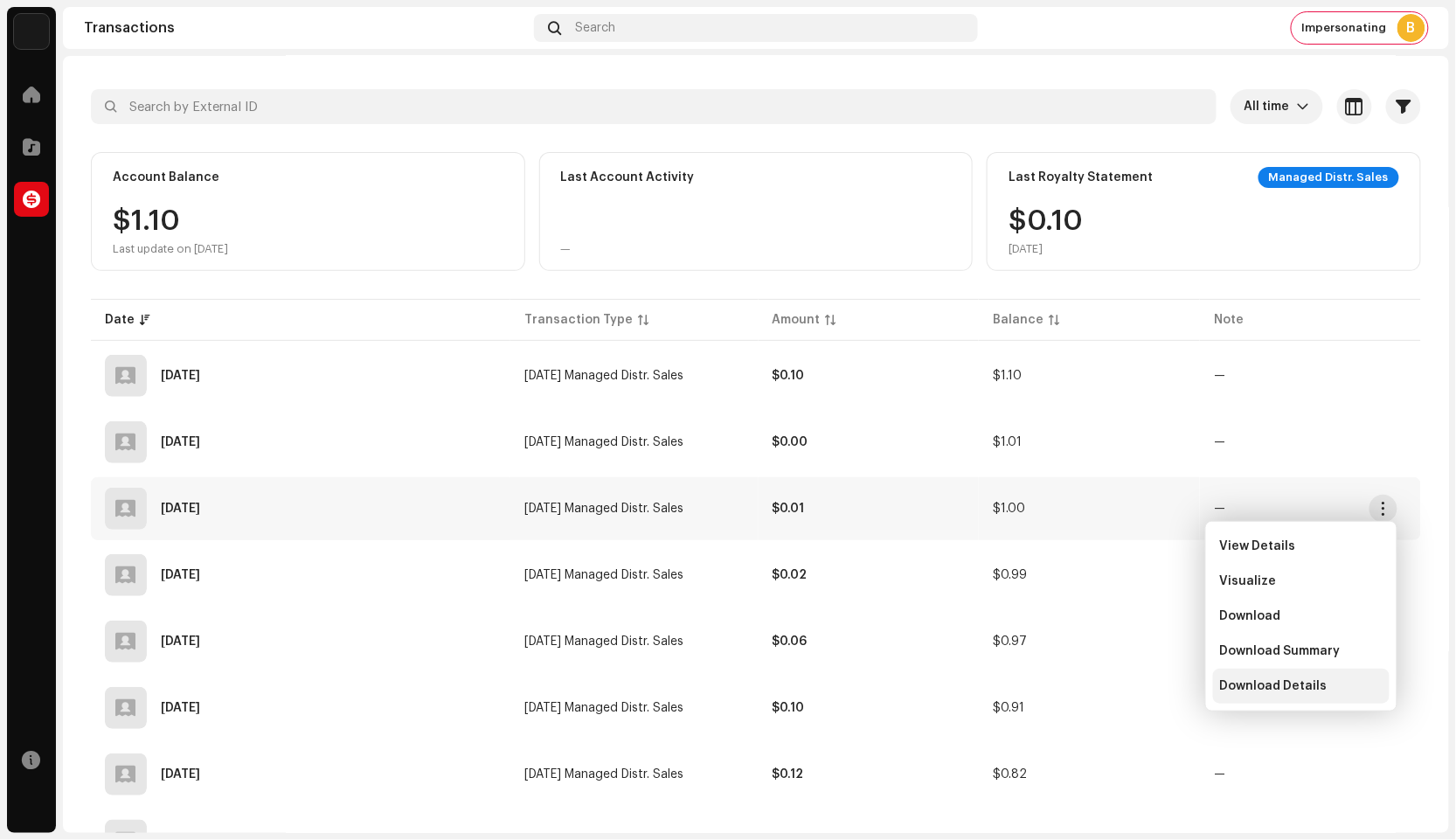
click at [1308, 683] on span "Download Details" at bounding box center [1273, 686] width 108 height 14
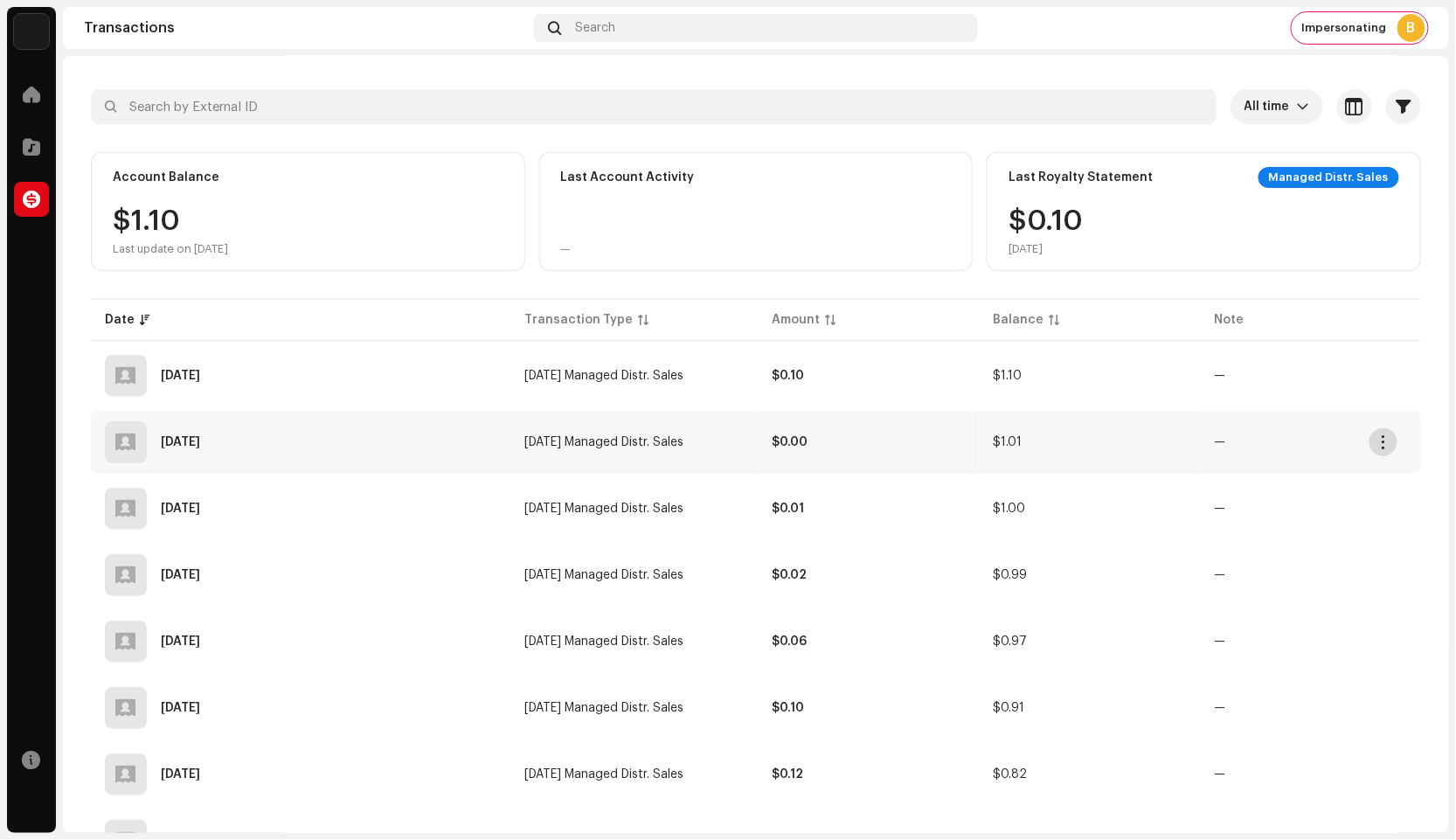
click at [1380, 443] on span "button" at bounding box center [1384, 442] width 13 height 14
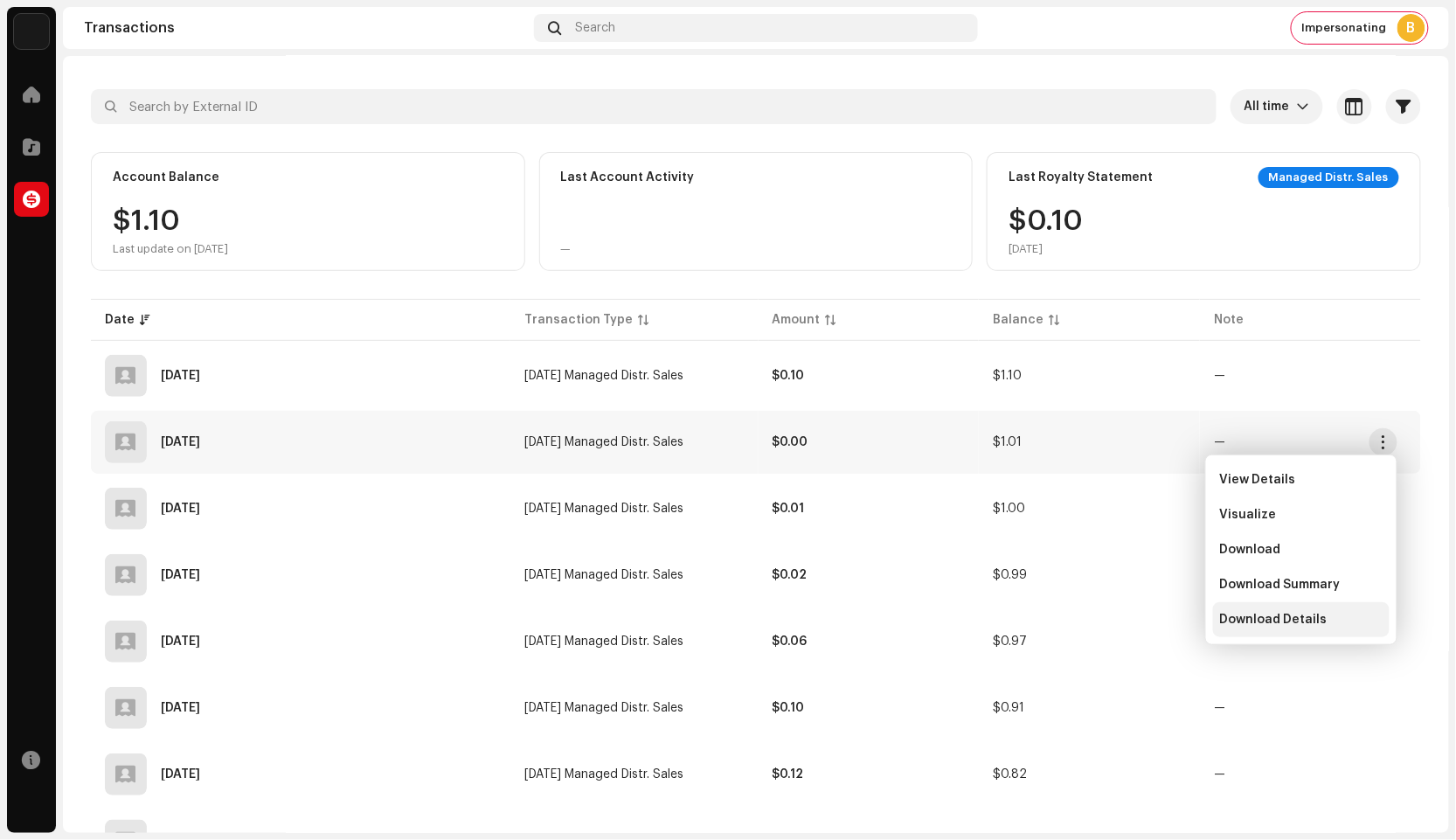
click at [1307, 623] on span "Download Details" at bounding box center [1273, 619] width 108 height 14
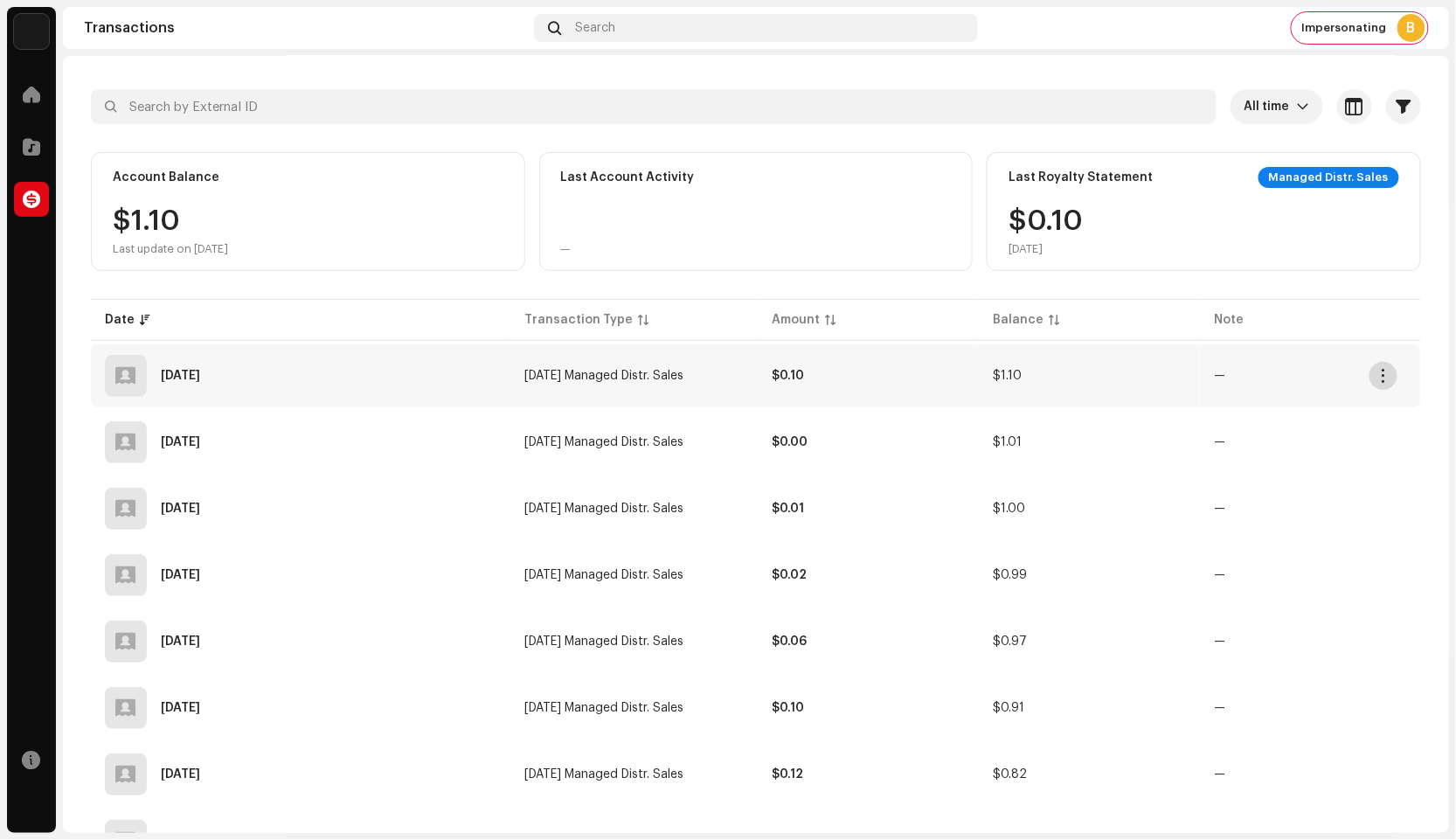
click at [1376, 381] on button "button" at bounding box center [1383, 376] width 28 height 28
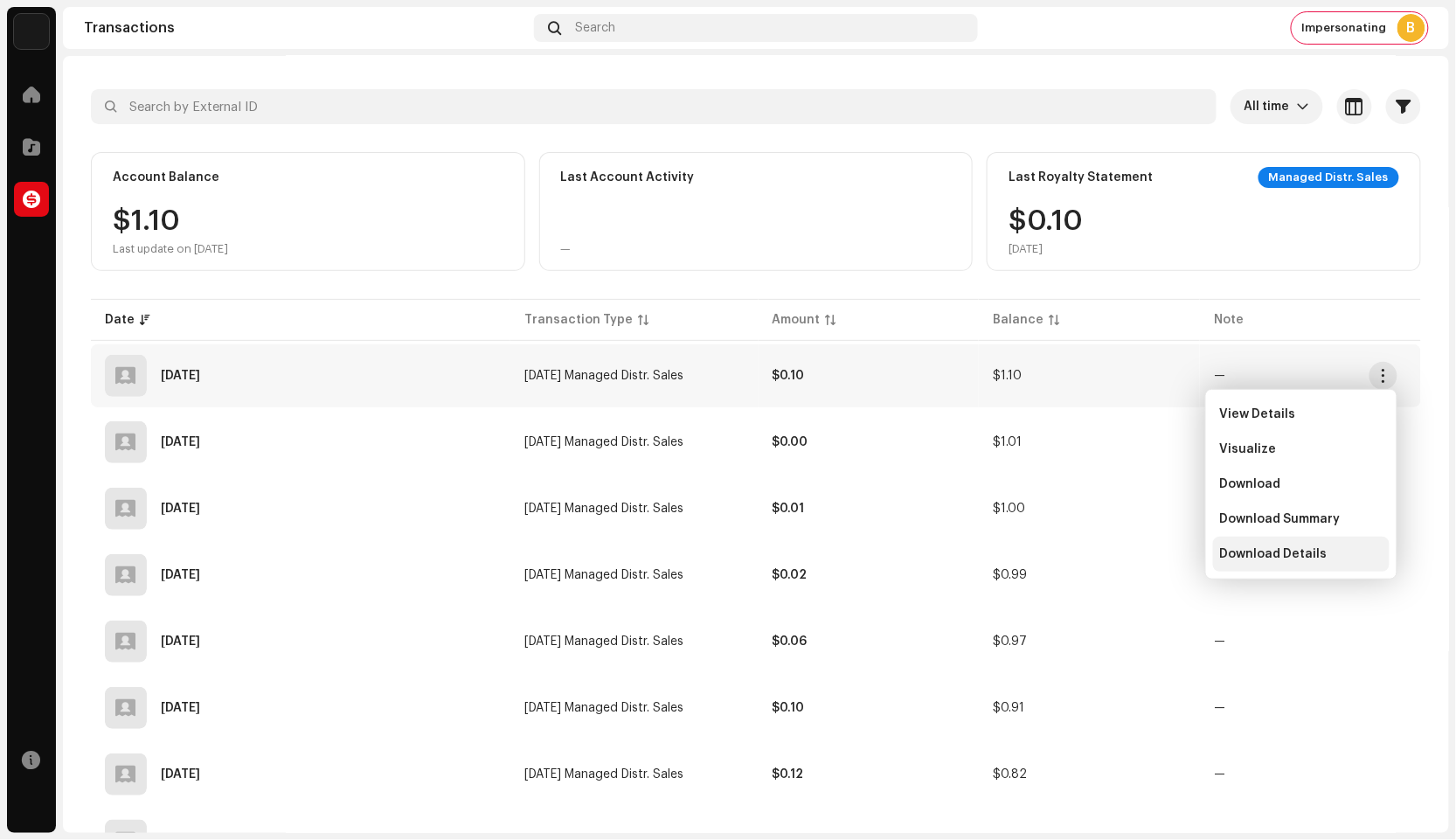
click at [1279, 556] on span "Download Details" at bounding box center [1273, 554] width 108 height 14
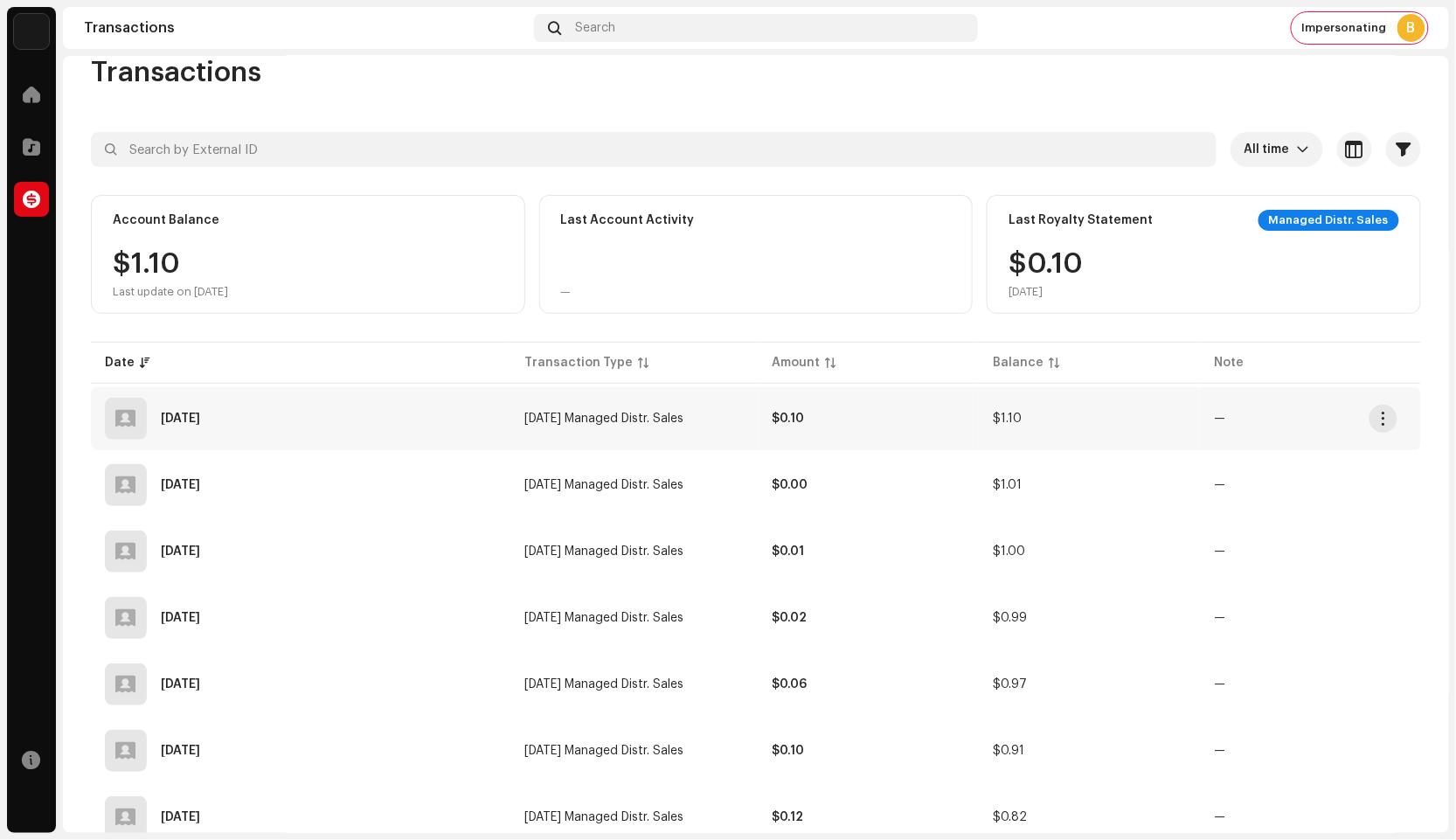
scroll to position [0, 0]
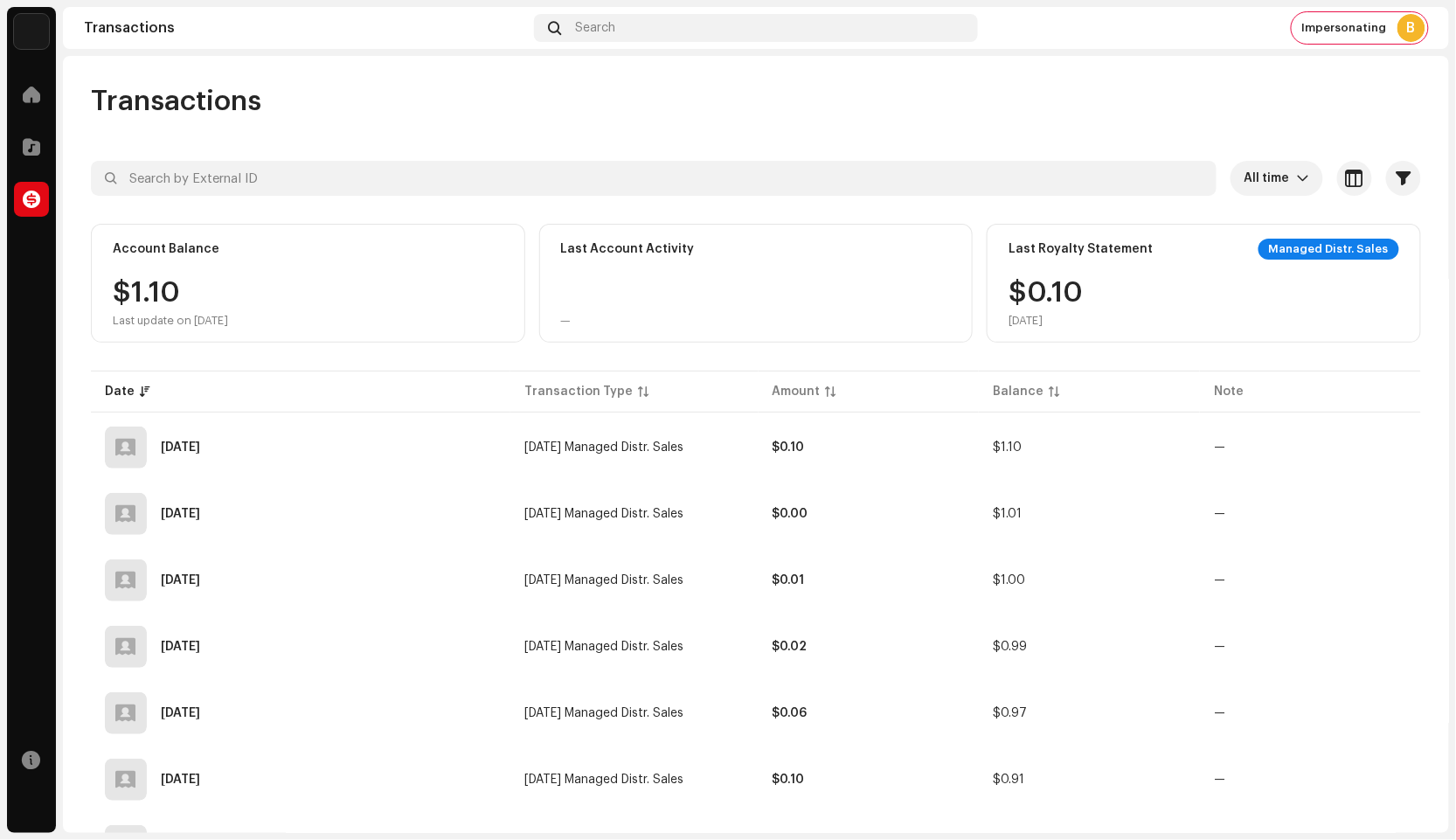
click at [35, 32] on img at bounding box center [31, 31] width 35 height 35
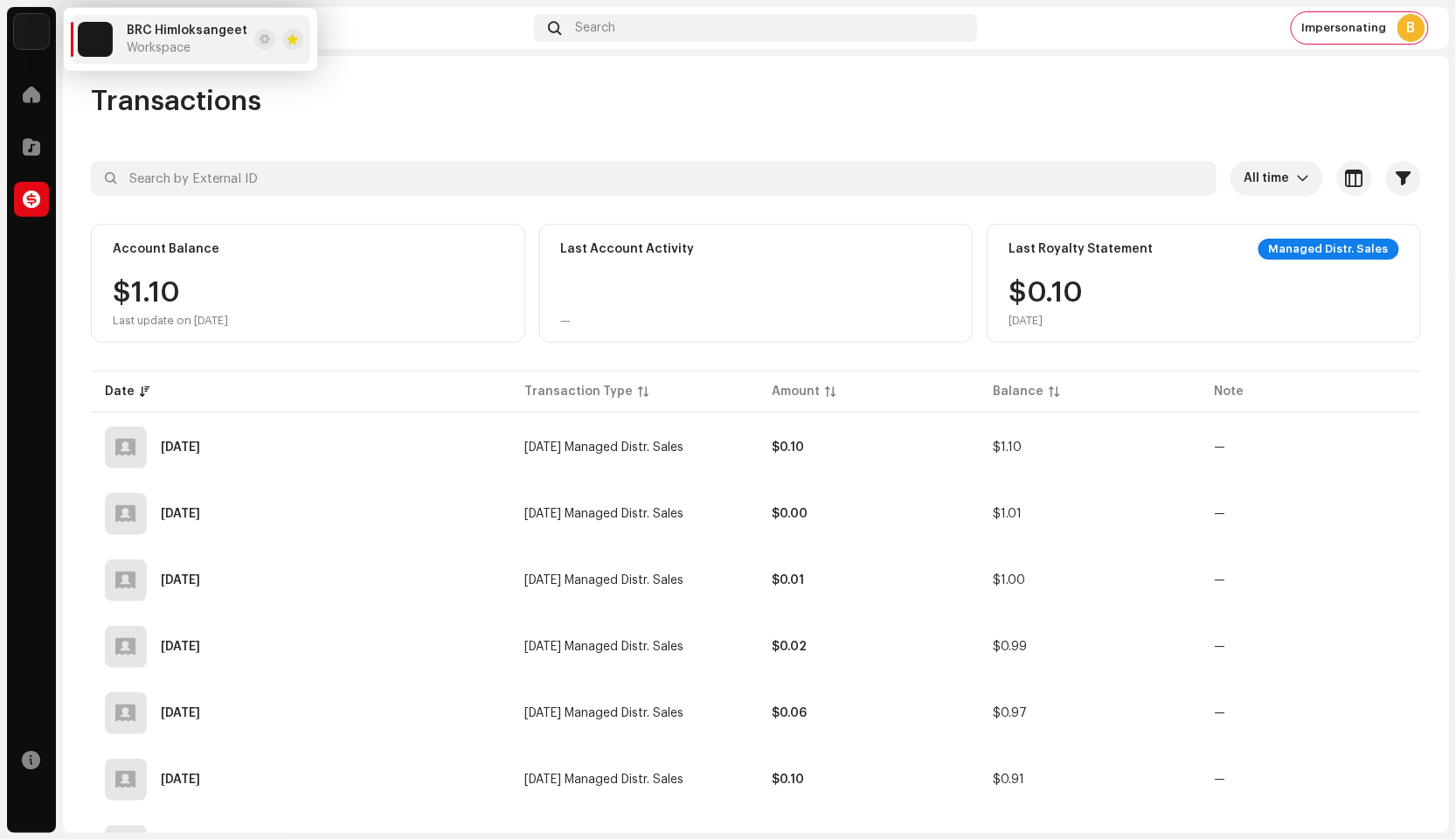
click at [137, 31] on span "BRC Himloksangeet" at bounding box center [186, 30] width 121 height 14
click at [41, 41] on img at bounding box center [31, 31] width 35 height 35
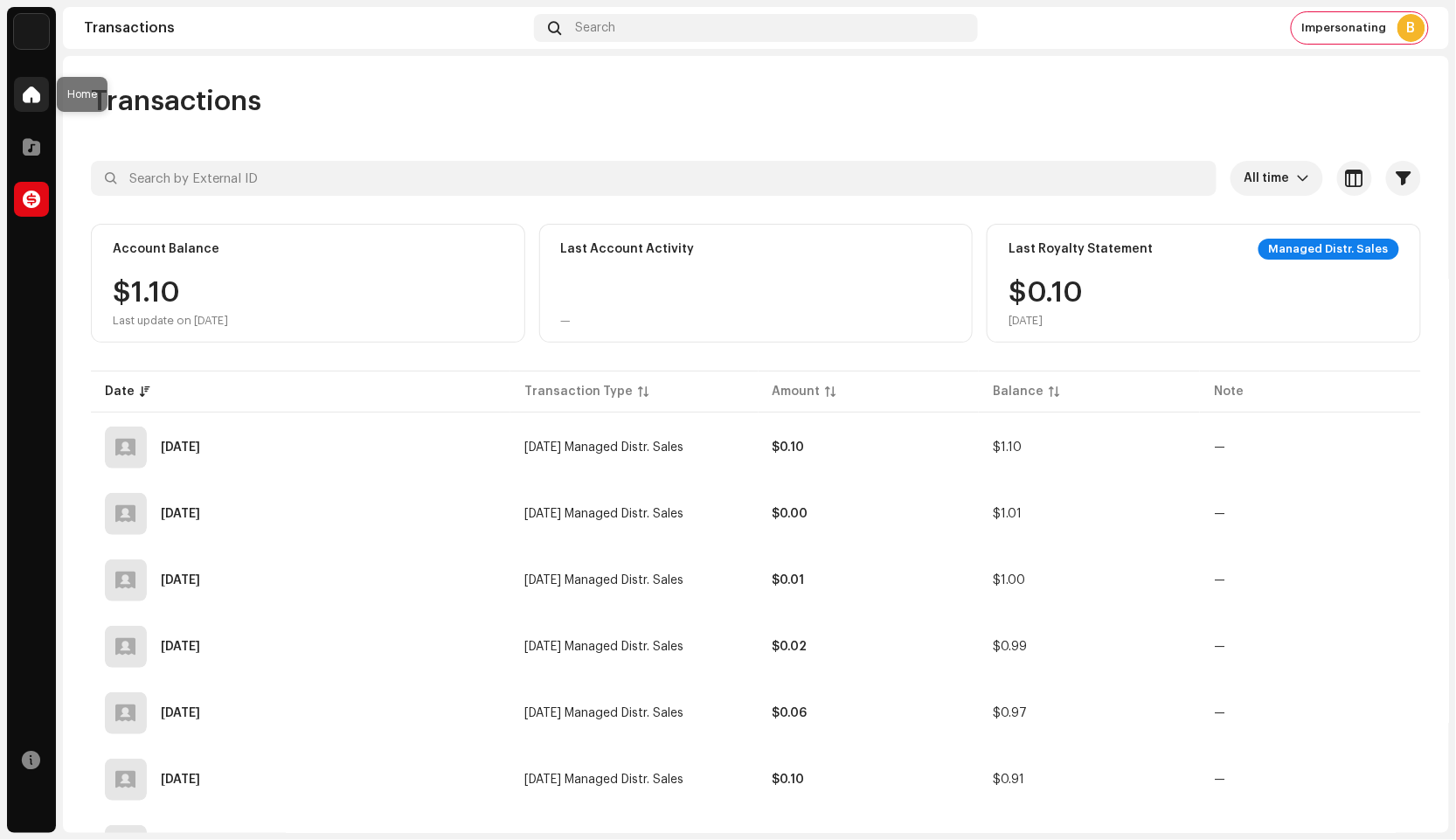
click at [30, 88] on span at bounding box center [31, 94] width 18 height 14
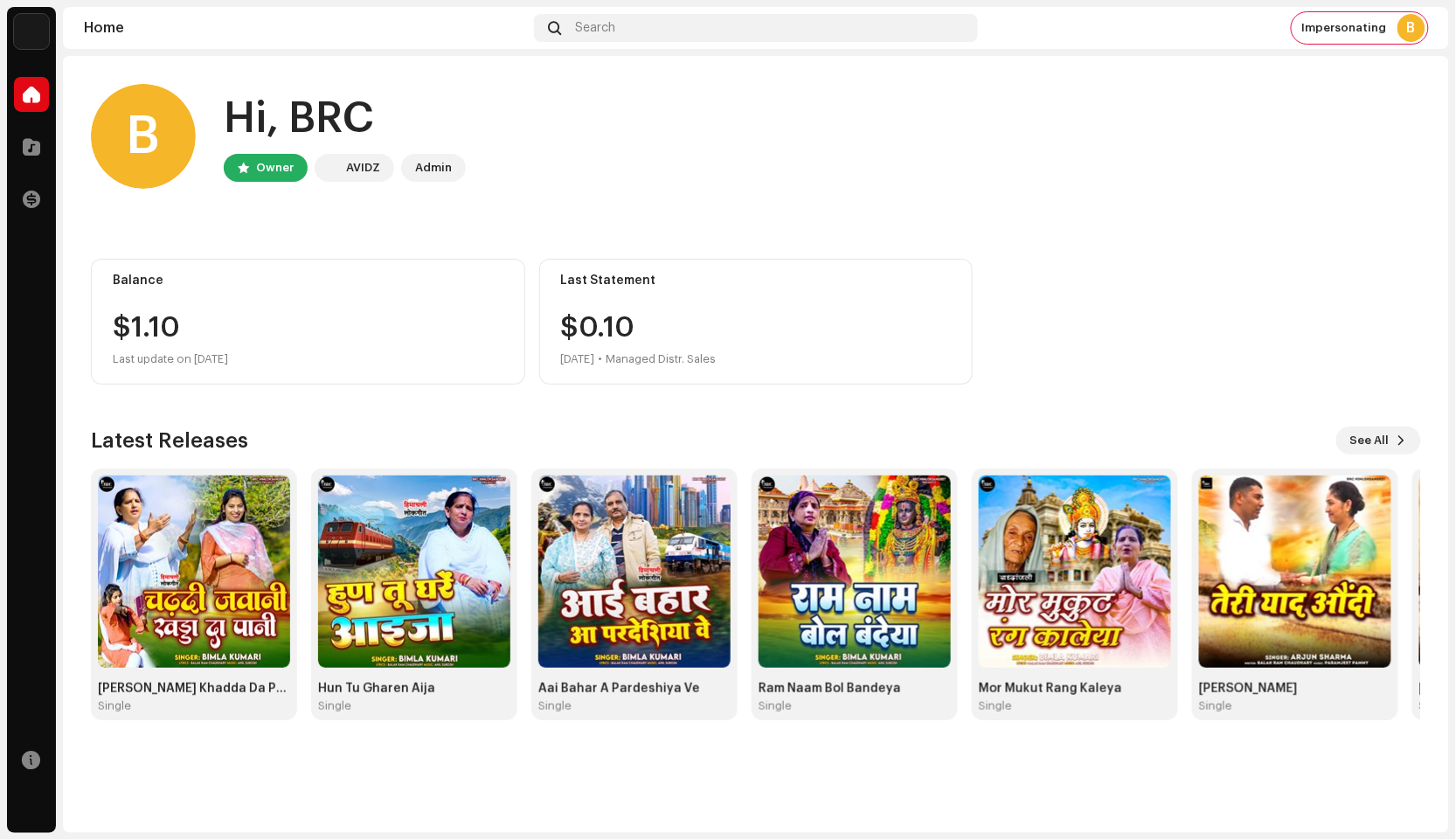
click at [17, 39] on img at bounding box center [31, 31] width 35 height 35
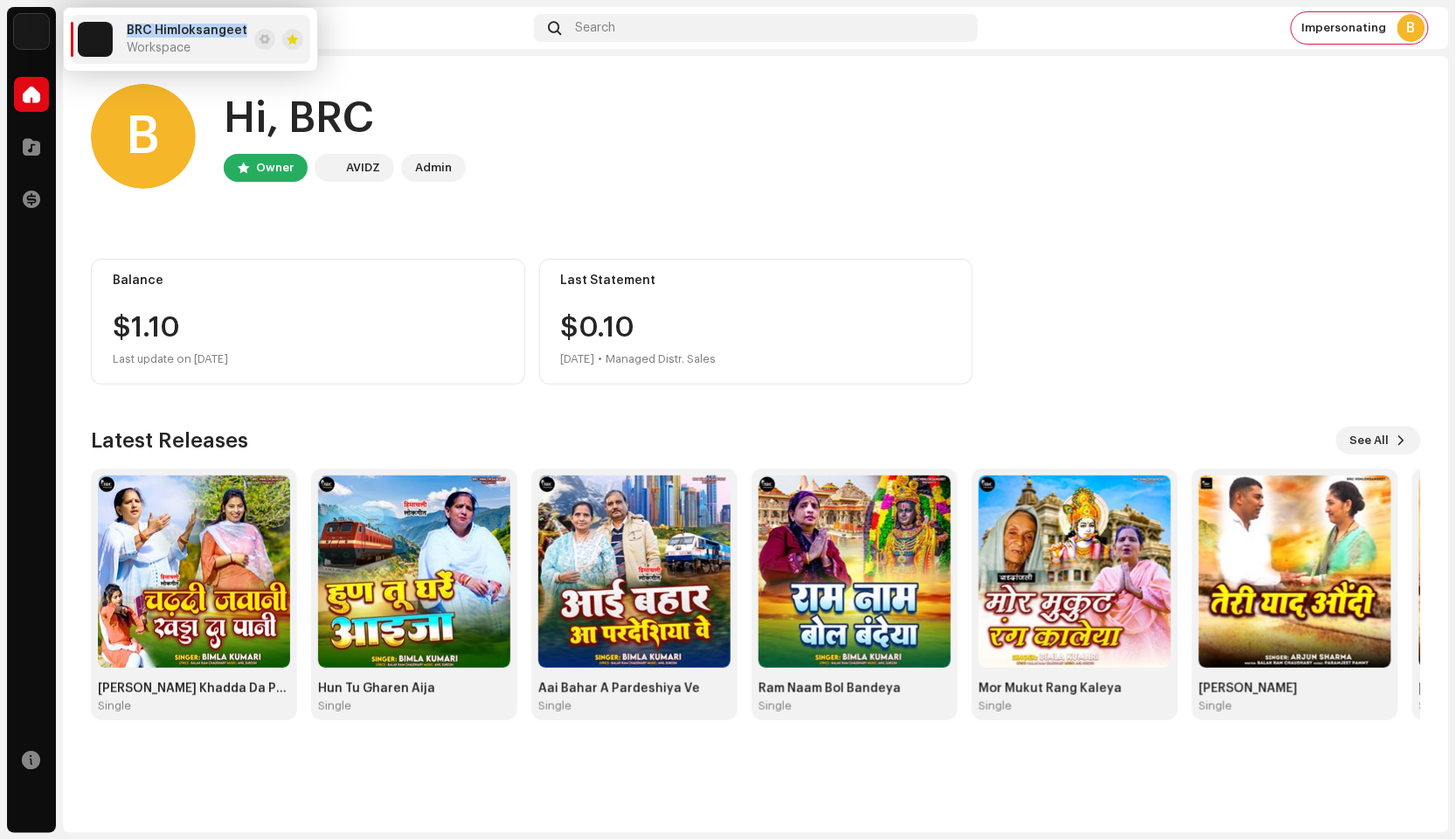
drag, startPoint x: 124, startPoint y: 29, endPoint x: 242, endPoint y: 33, distance: 118.1
click at [242, 33] on li "BRC Himloksangeet Workspace" at bounding box center [191, 39] width 240 height 49
copy span "BRC Himloksangeet"
click at [1414, 32] on div "B" at bounding box center [1412, 28] width 28 height 28
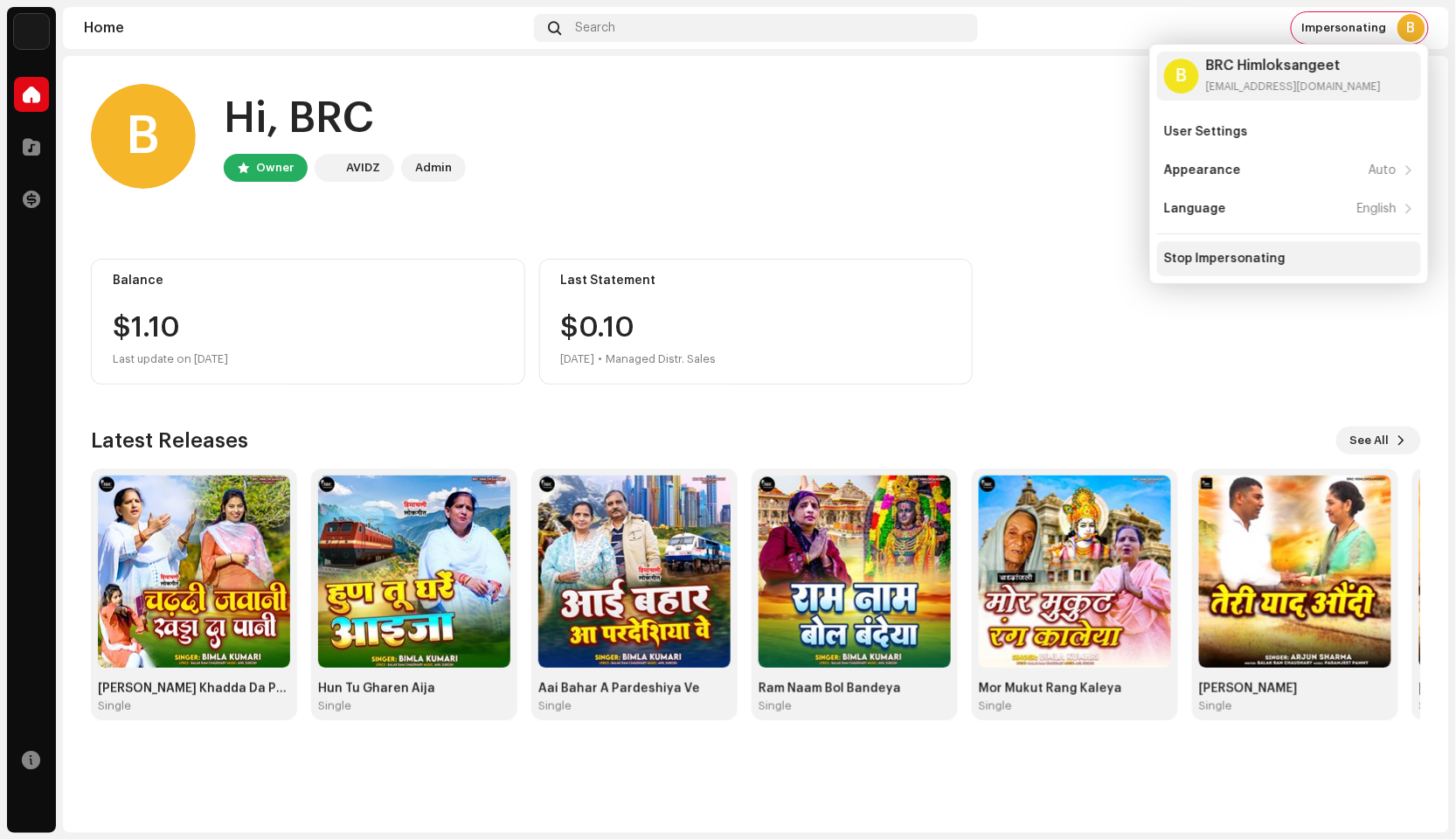
click at [1248, 243] on div "Stop Impersonating" at bounding box center [1289, 258] width 264 height 35
